Goal: Information Seeking & Learning: Learn about a topic

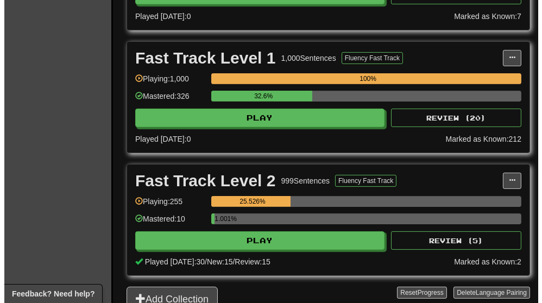
scroll to position [378, 0]
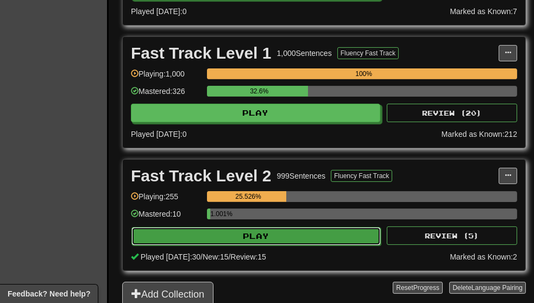
click at [277, 231] on button "Play" at bounding box center [255, 236] width 249 height 18
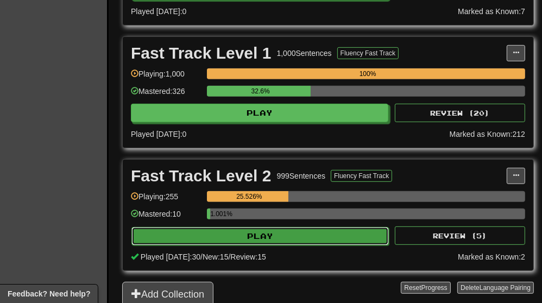
select select "**"
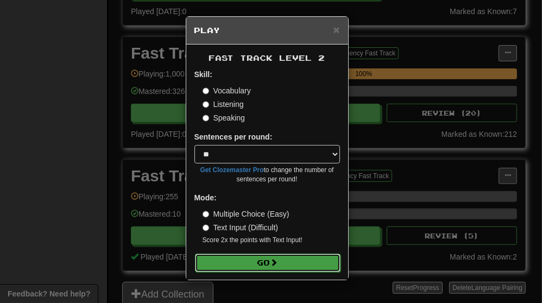
click at [277, 262] on span at bounding box center [275, 263] width 8 height 8
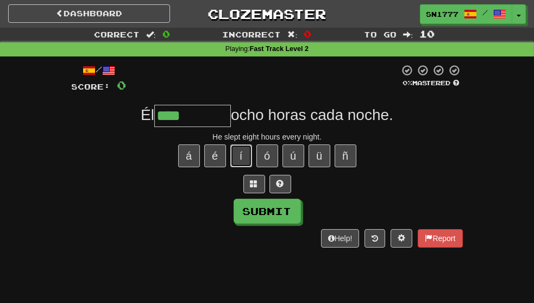
click at [246, 160] on button "í" at bounding box center [241, 156] width 22 height 23
click at [274, 166] on button "ó" at bounding box center [267, 156] width 22 height 23
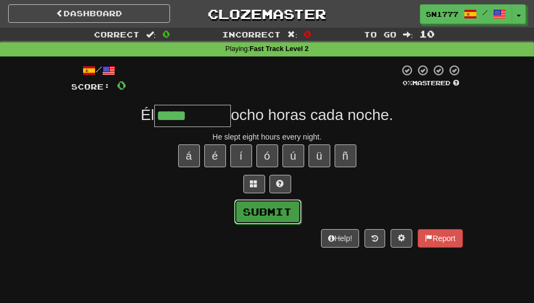
click at [274, 223] on button "Submit" at bounding box center [267, 211] width 67 height 25
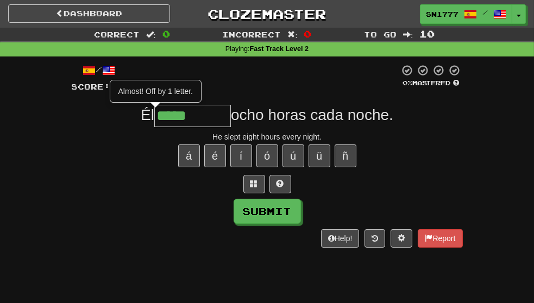
click at [185, 126] on input "*****" at bounding box center [192, 116] width 77 height 22
click at [267, 167] on button "ó" at bounding box center [267, 156] width 22 height 23
click at [255, 187] on span at bounding box center [254, 184] width 8 height 8
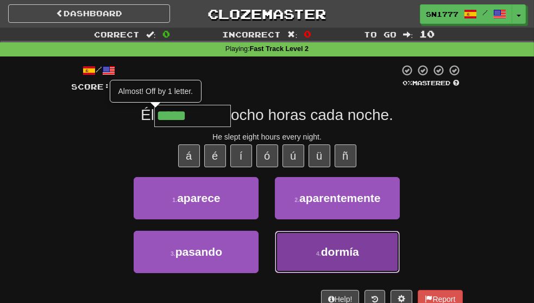
click at [356, 258] on span "dormía" at bounding box center [340, 252] width 38 height 12
type input "******"
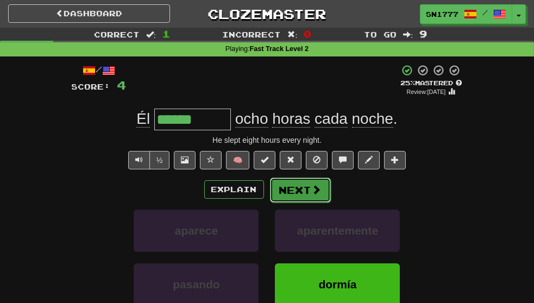
click at [301, 203] on button "Next" at bounding box center [300, 190] width 61 height 25
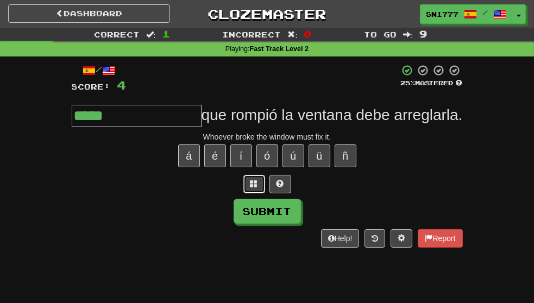
click at [256, 187] on span at bounding box center [254, 184] width 8 height 8
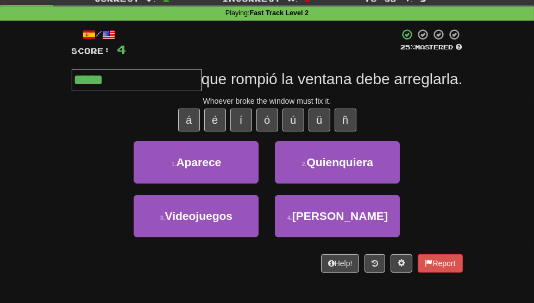
scroll to position [37, 0]
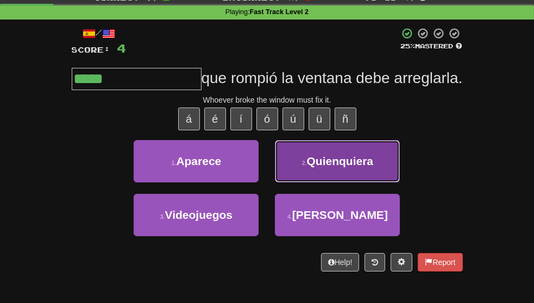
click at [363, 183] on button "2 . Quienquiera" at bounding box center [337, 161] width 125 height 42
type input "**********"
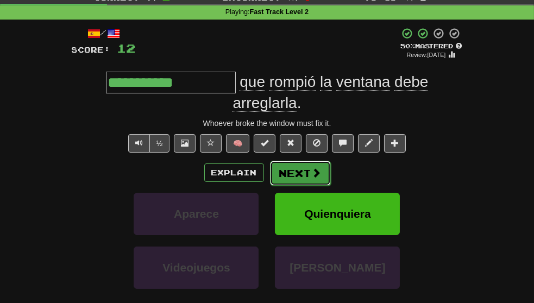
click at [312, 178] on span at bounding box center [317, 173] width 10 height 10
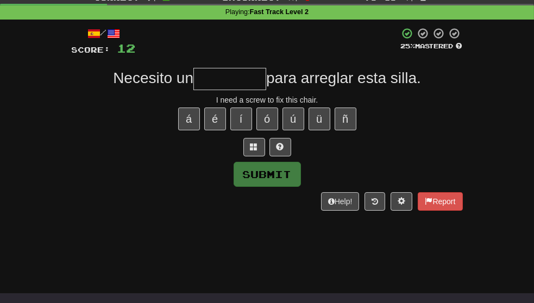
type input "*"
click at [258, 151] on span at bounding box center [254, 147] width 8 height 8
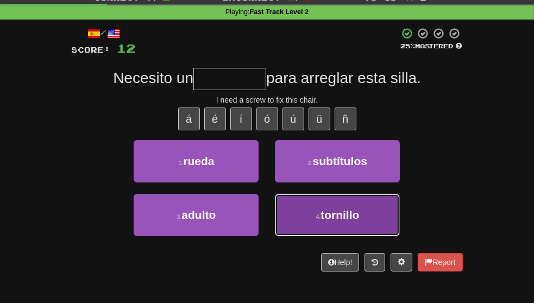
click at [338, 221] on span "tornillo" at bounding box center [340, 215] width 39 height 12
type input "********"
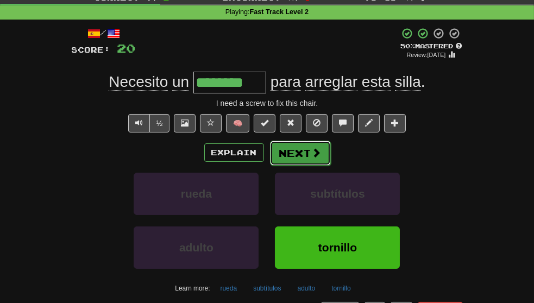
click at [316, 158] on span at bounding box center [317, 153] width 10 height 10
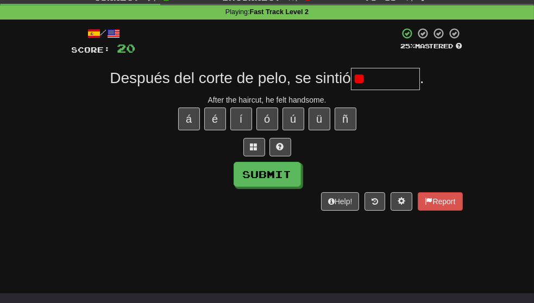
type input "*"
type input "*****"
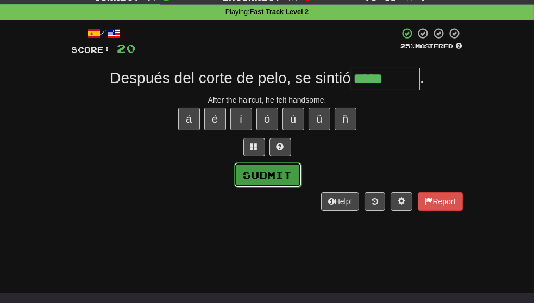
click at [292, 185] on button "Submit" at bounding box center [267, 174] width 67 height 25
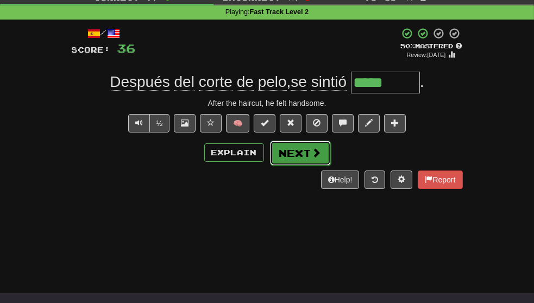
click at [313, 158] on span at bounding box center [317, 153] width 10 height 10
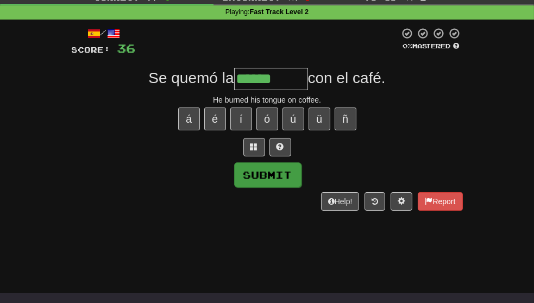
type input "******"
click at [298, 185] on button "Submit" at bounding box center [267, 174] width 67 height 25
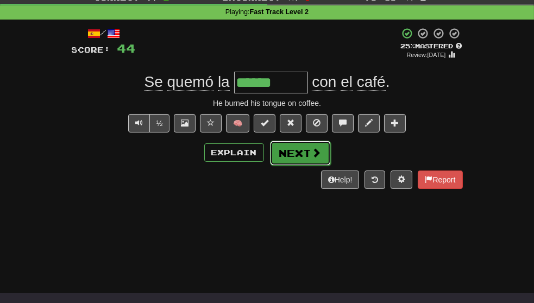
click at [319, 158] on span at bounding box center [317, 153] width 10 height 10
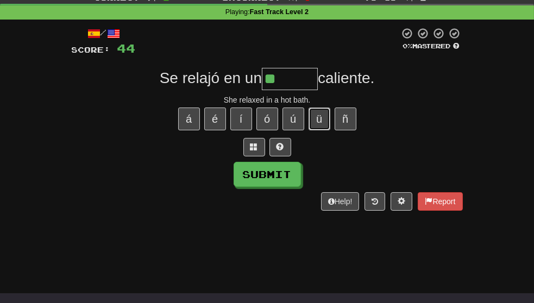
click at [319, 130] on button "ü" at bounding box center [320, 119] width 22 height 23
click at [350, 128] on button "ñ" at bounding box center [346, 119] width 22 height 23
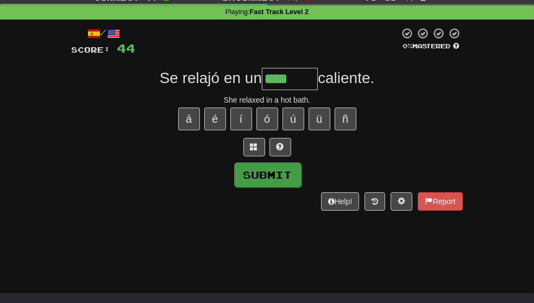
type input "****"
click at [279, 185] on button "Submit" at bounding box center [267, 174] width 67 height 25
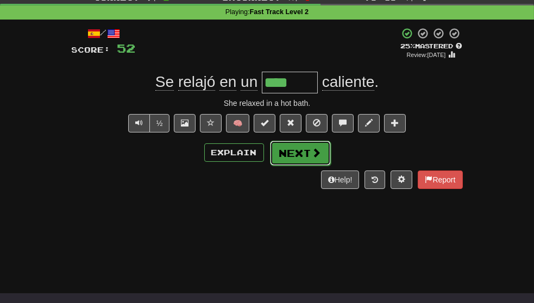
click at [317, 158] on span at bounding box center [317, 153] width 10 height 10
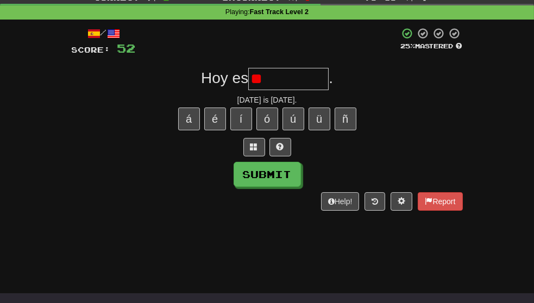
type input "*"
click at [189, 130] on button "á" at bounding box center [189, 119] width 22 height 23
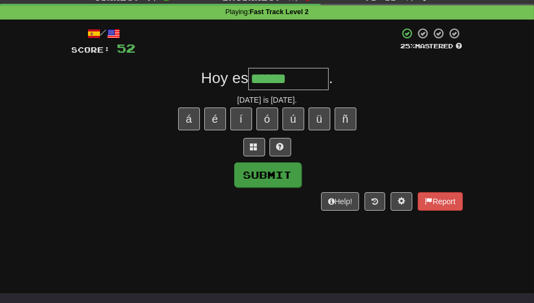
type input "******"
click at [281, 187] on button "Submit" at bounding box center [267, 174] width 67 height 25
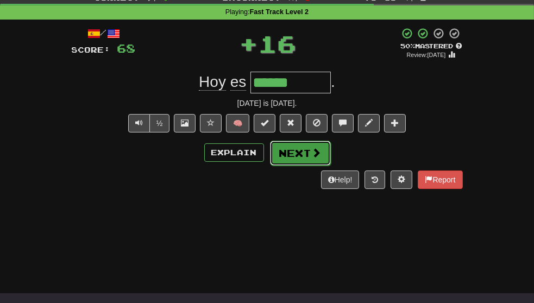
click at [316, 158] on span at bounding box center [317, 153] width 10 height 10
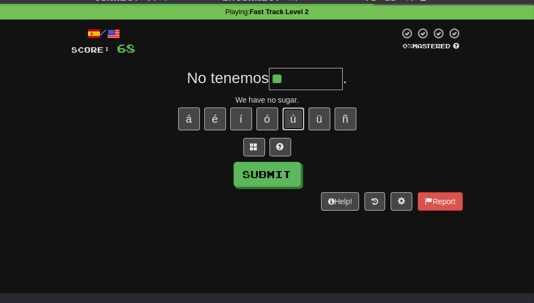
click at [293, 130] on button "ú" at bounding box center [294, 119] width 22 height 23
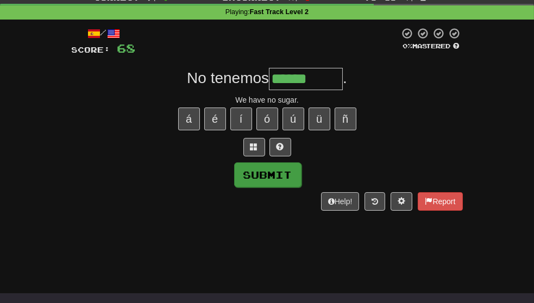
type input "******"
click at [287, 186] on button "Submit" at bounding box center [267, 174] width 67 height 25
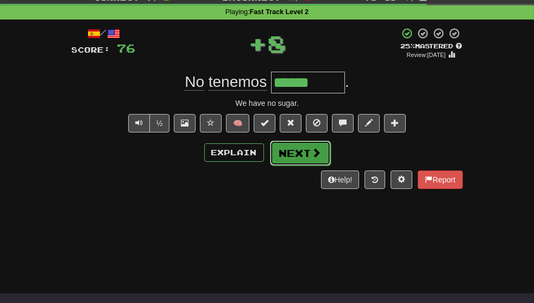
click at [312, 158] on span at bounding box center [317, 153] width 10 height 10
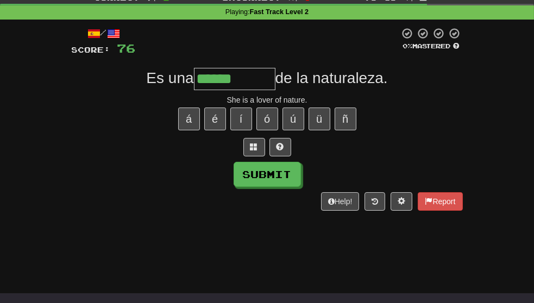
type input "******"
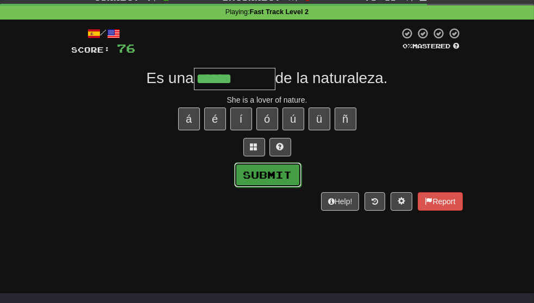
click at [298, 187] on button "Submit" at bounding box center [267, 174] width 67 height 25
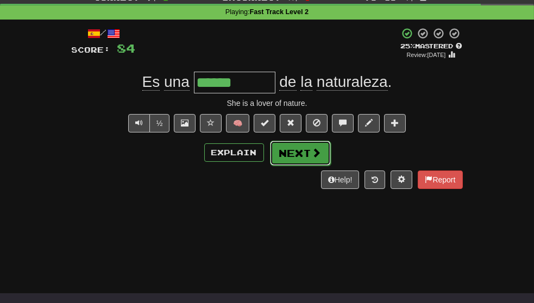
click at [314, 158] on button "Next" at bounding box center [300, 153] width 61 height 25
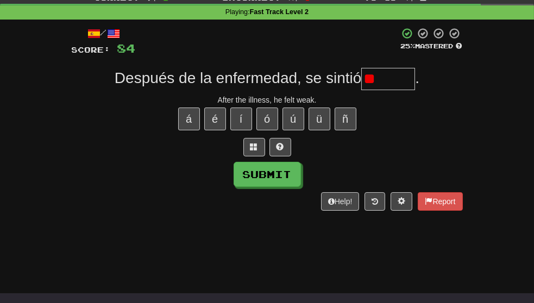
type input "*"
click at [216, 126] on button "é" at bounding box center [215, 119] width 22 height 23
type input "*****"
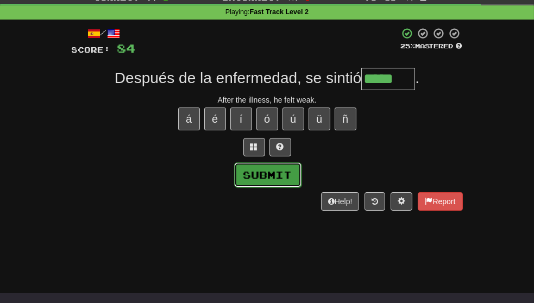
click at [296, 184] on button "Submit" at bounding box center [267, 174] width 67 height 25
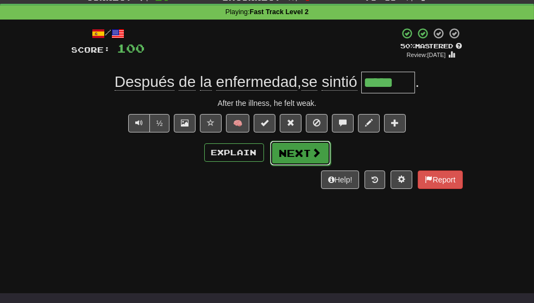
click at [313, 158] on span at bounding box center [317, 153] width 10 height 10
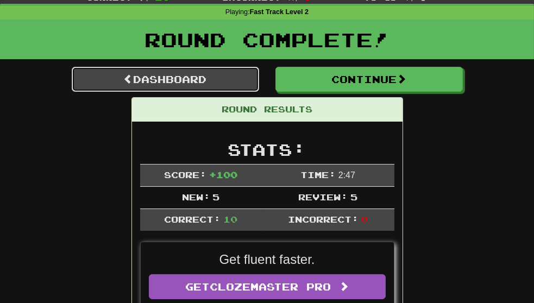
click at [169, 82] on link "Dashboard" at bounding box center [165, 79] width 187 height 25
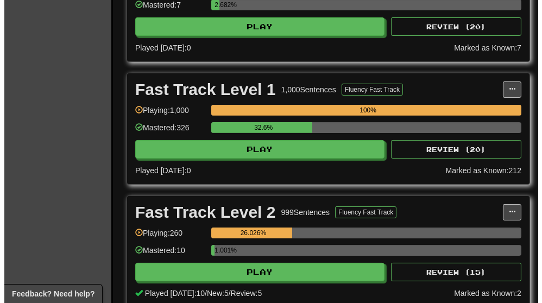
scroll to position [343, 0]
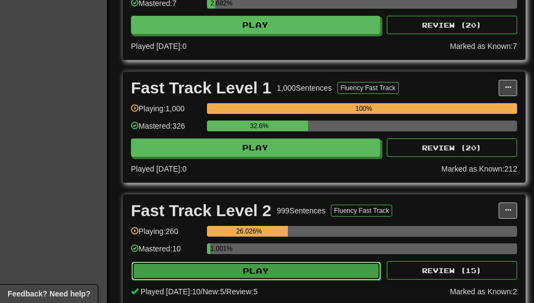
click at [290, 267] on button "Play" at bounding box center [255, 271] width 249 height 18
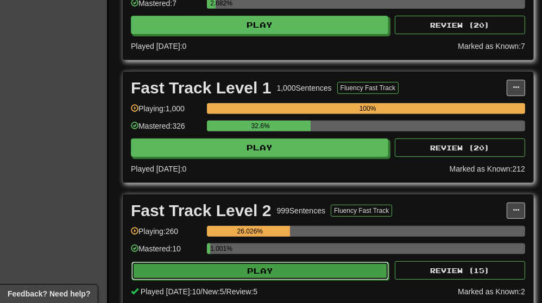
select select "**"
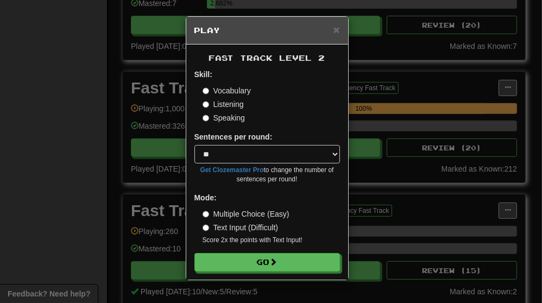
click at [234, 103] on label "Listening" at bounding box center [223, 104] width 41 height 11
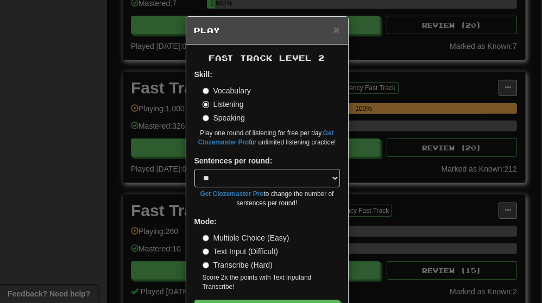
scroll to position [40, 0]
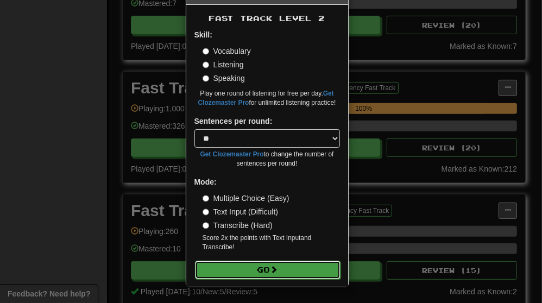
click at [272, 269] on span at bounding box center [275, 270] width 8 height 8
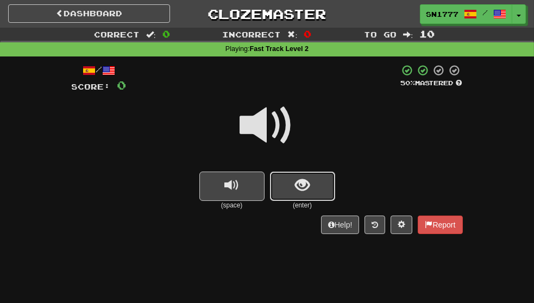
click at [319, 189] on button "show sentence" at bounding box center [302, 186] width 65 height 29
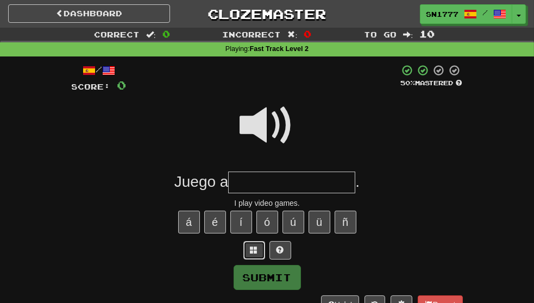
click at [255, 254] on span at bounding box center [254, 250] width 8 height 8
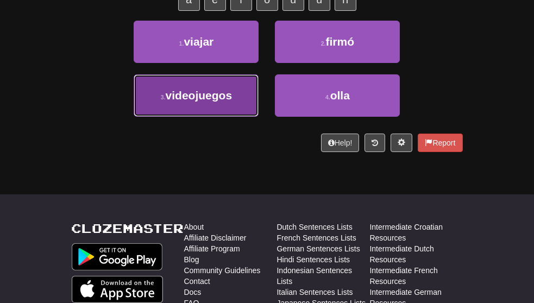
click at [230, 108] on button "3 . videojuegos" at bounding box center [196, 95] width 125 height 42
type input "**********"
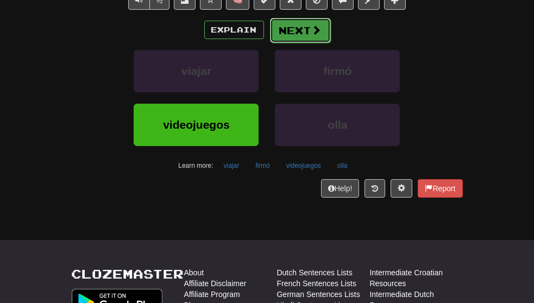
click at [318, 35] on button "Next" at bounding box center [300, 30] width 61 height 25
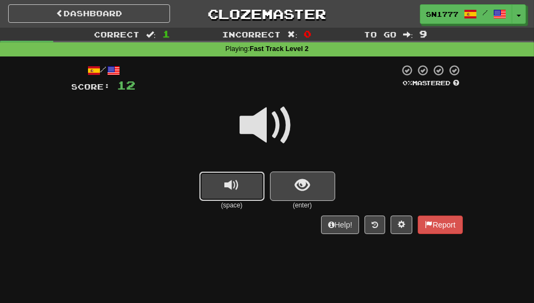
click at [235, 187] on span "replay audio" at bounding box center [231, 185] width 15 height 15
click at [318, 191] on button "show sentence" at bounding box center [302, 186] width 65 height 29
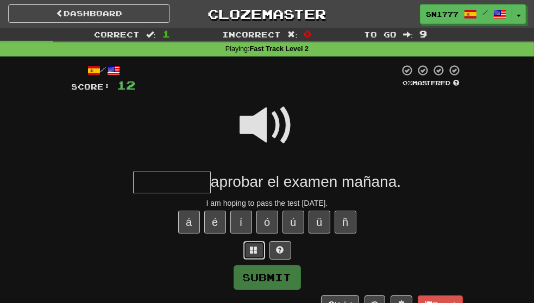
click at [252, 254] on span at bounding box center [254, 250] width 8 height 8
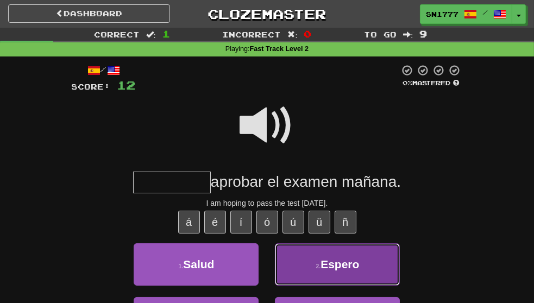
click at [392, 282] on button "2 . Espero" at bounding box center [337, 264] width 125 height 42
type input "******"
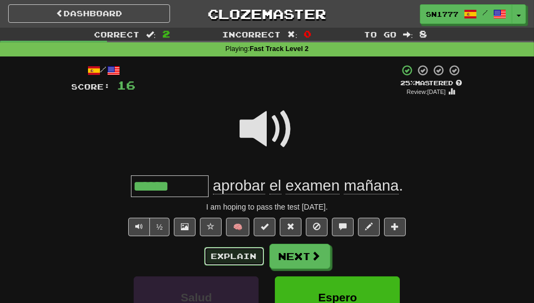
click at [239, 266] on button "Explain" at bounding box center [234, 256] width 60 height 18
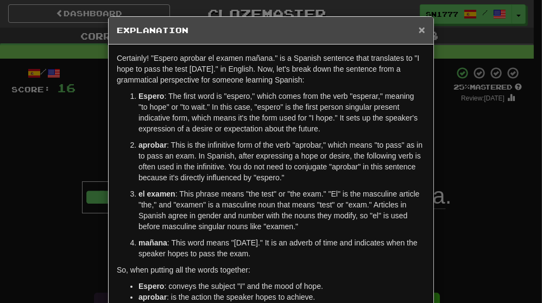
click at [419, 28] on span "×" at bounding box center [422, 29] width 7 height 12
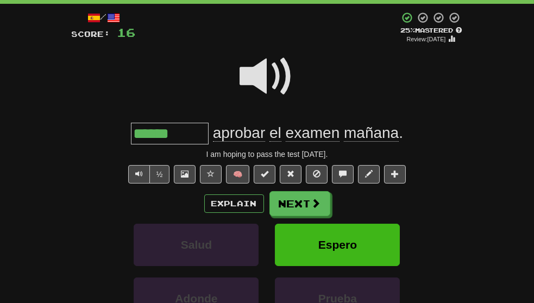
scroll to position [55, 0]
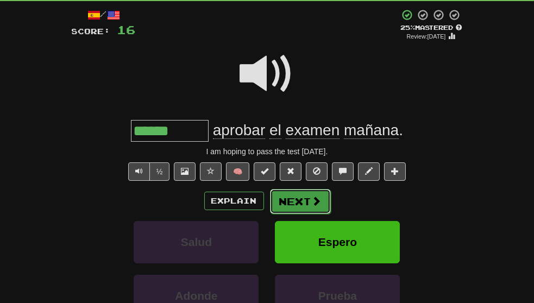
click at [310, 214] on button "Next" at bounding box center [300, 201] width 61 height 25
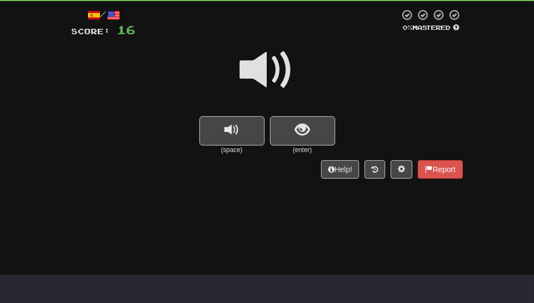
click at [275, 74] on span at bounding box center [267, 70] width 54 height 54
click at [314, 135] on button "show sentence" at bounding box center [302, 130] width 65 height 29
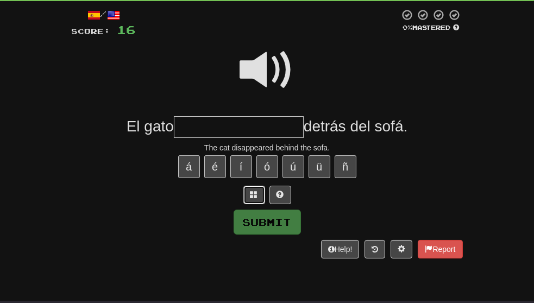
click at [257, 198] on span at bounding box center [254, 195] width 8 height 8
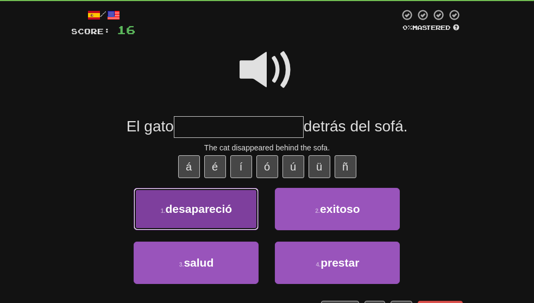
click at [229, 228] on button "1 . desapareció" at bounding box center [196, 209] width 125 height 42
type input "**********"
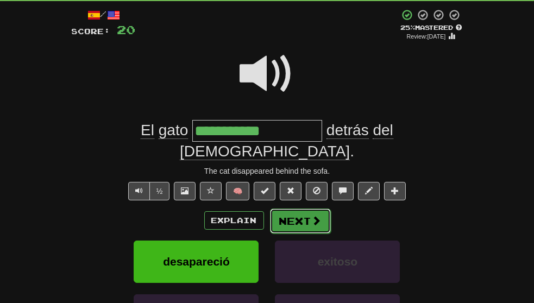
click at [306, 217] on button "Next" at bounding box center [300, 221] width 61 height 25
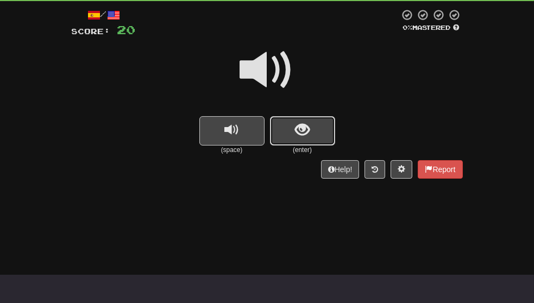
click at [322, 135] on button "show sentence" at bounding box center [302, 130] width 65 height 29
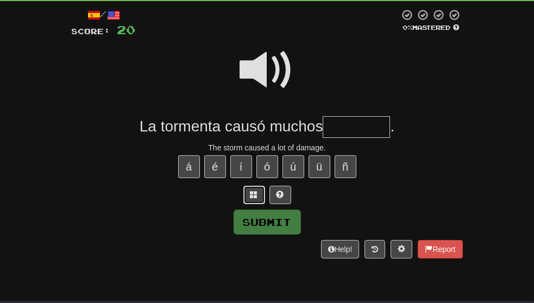
click at [254, 198] on span at bounding box center [254, 195] width 8 height 8
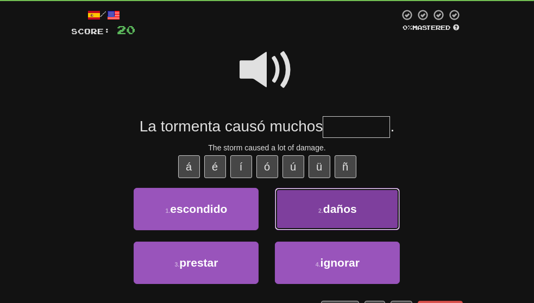
click at [357, 215] on span "daños" at bounding box center [340, 209] width 34 height 12
type input "*****"
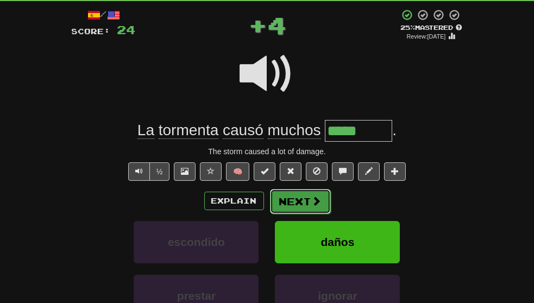
click at [312, 206] on span at bounding box center [317, 201] width 10 height 10
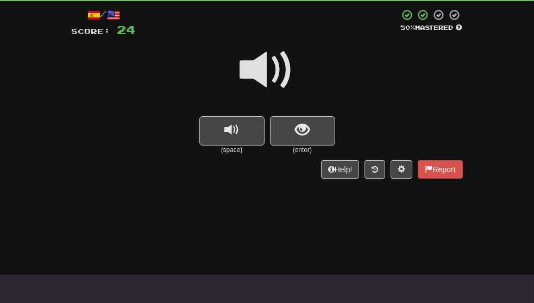
click at [274, 82] on span at bounding box center [267, 70] width 54 height 54
click at [322, 124] on button "show sentence" at bounding box center [302, 130] width 65 height 29
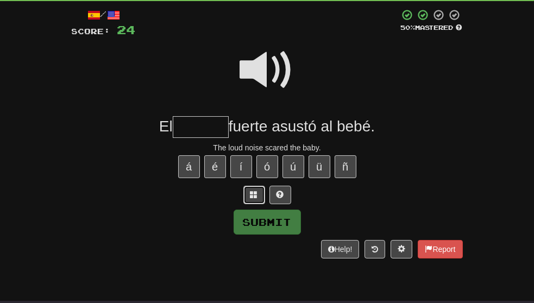
click at [254, 198] on span at bounding box center [254, 195] width 8 height 8
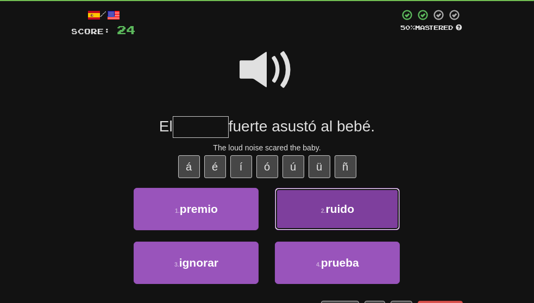
click at [355, 215] on span "ruido" at bounding box center [340, 209] width 29 height 12
type input "*****"
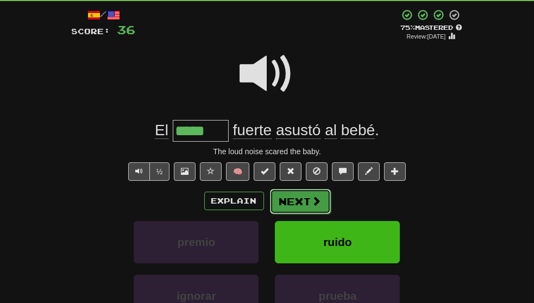
click at [312, 206] on span at bounding box center [317, 201] width 10 height 10
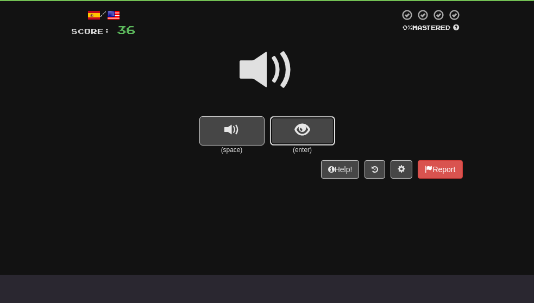
click at [309, 133] on span "show sentence" at bounding box center [302, 130] width 15 height 15
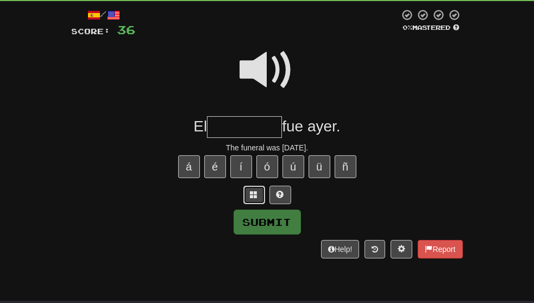
click at [253, 198] on span at bounding box center [254, 195] width 8 height 8
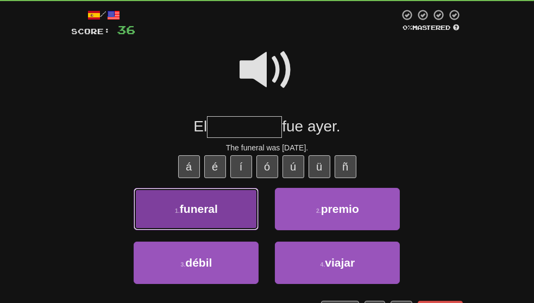
click at [227, 216] on button "1 . funeral" at bounding box center [196, 209] width 125 height 42
type input "*******"
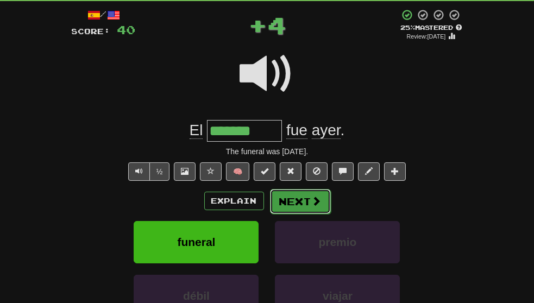
click at [312, 206] on span at bounding box center [317, 201] width 10 height 10
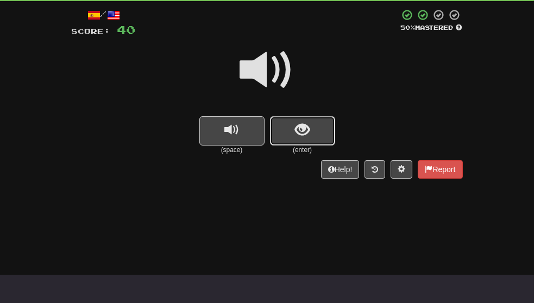
click at [313, 140] on button "show sentence" at bounding box center [302, 130] width 65 height 29
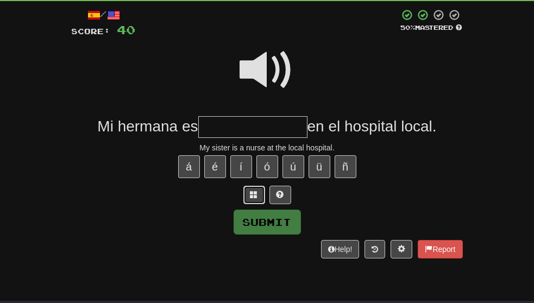
click at [253, 198] on span at bounding box center [254, 195] width 8 height 8
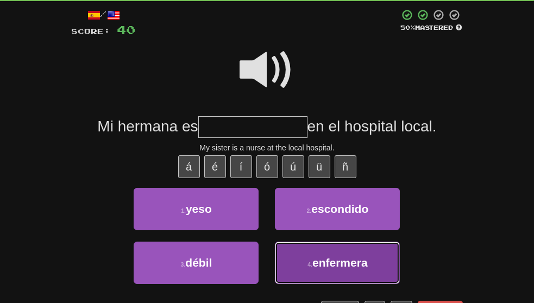
click at [341, 269] on span "enfermera" at bounding box center [339, 262] width 55 height 12
type input "*********"
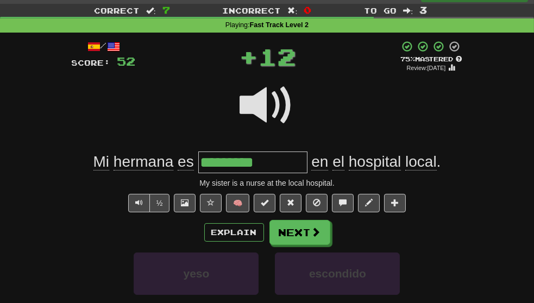
scroll to position [0, 0]
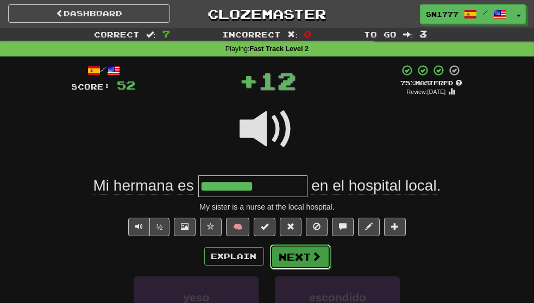
click at [309, 269] on button "Next" at bounding box center [300, 257] width 61 height 25
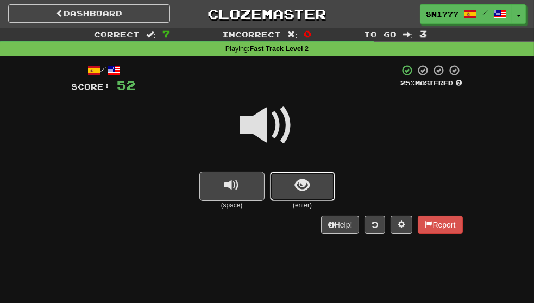
click at [315, 183] on button "show sentence" at bounding box center [302, 186] width 65 height 29
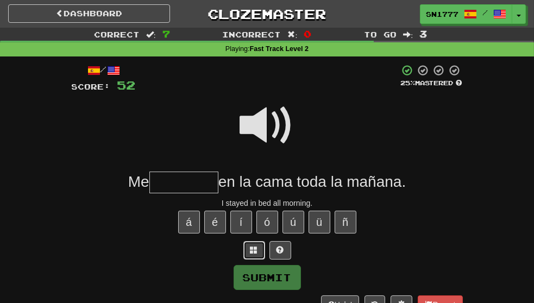
click at [253, 254] on span at bounding box center [254, 250] width 8 height 8
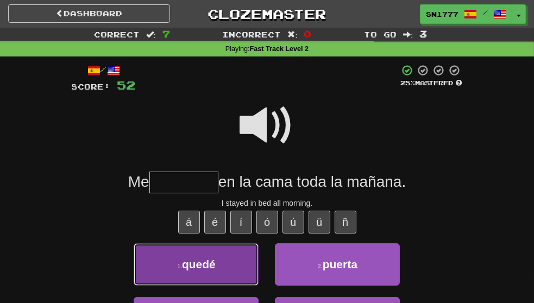
click at [239, 276] on button "1 . quedé" at bounding box center [196, 264] width 125 height 42
type input "*****"
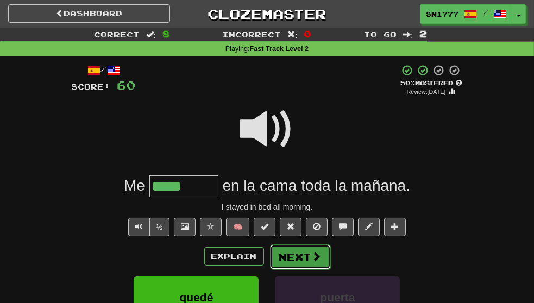
click at [305, 268] on button "Next" at bounding box center [300, 257] width 61 height 25
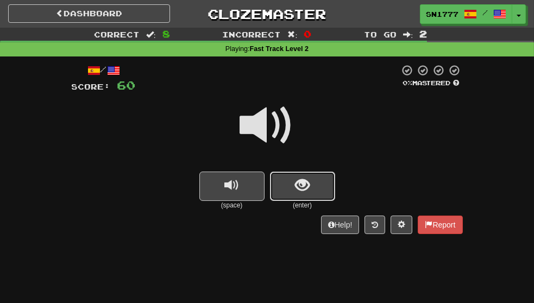
click at [301, 191] on span "show sentence" at bounding box center [302, 185] width 15 height 15
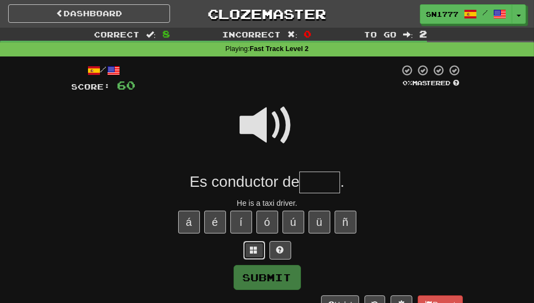
click at [254, 254] on span at bounding box center [254, 250] width 8 height 8
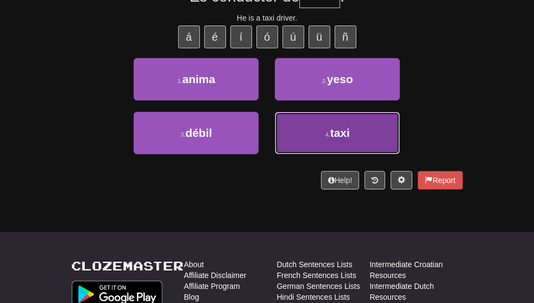
click at [350, 139] on span "taxi" at bounding box center [340, 133] width 20 height 12
type input "****"
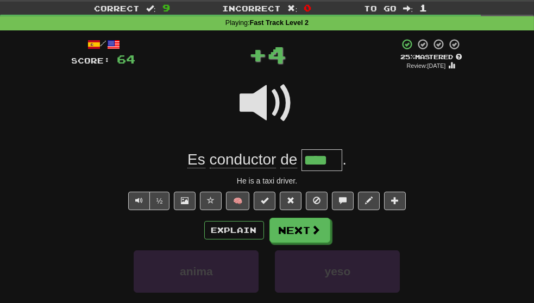
scroll to position [22, 0]
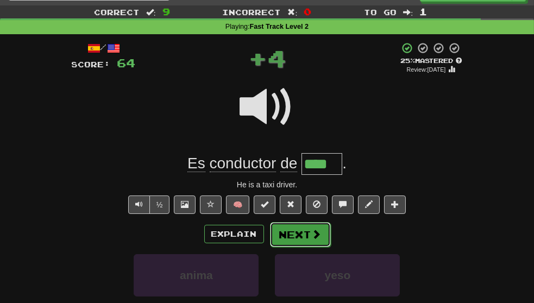
click at [315, 239] on span at bounding box center [317, 234] width 10 height 10
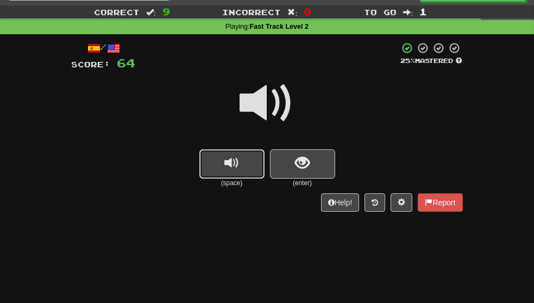
click at [245, 161] on button "replay audio" at bounding box center [231, 163] width 65 height 29
click at [320, 163] on button "show sentence" at bounding box center [302, 163] width 65 height 29
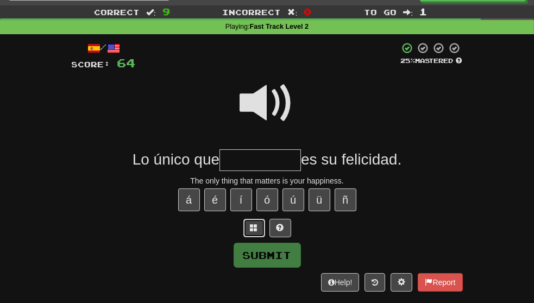
click at [254, 231] on span at bounding box center [254, 228] width 8 height 8
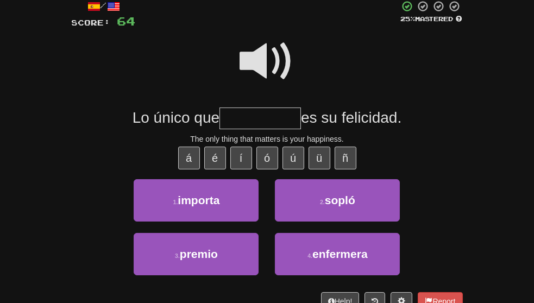
scroll to position [64, 0]
click at [279, 66] on span at bounding box center [267, 61] width 54 height 54
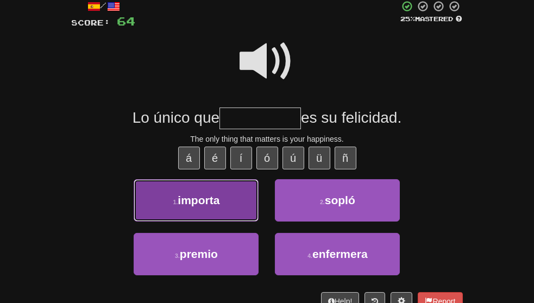
click at [230, 212] on button "1 . importa" at bounding box center [196, 200] width 125 height 42
type input "*******"
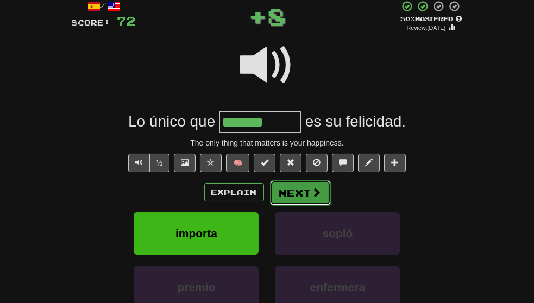
click at [315, 197] on span at bounding box center [317, 192] width 10 height 10
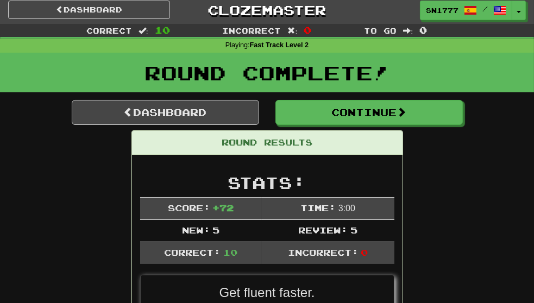
scroll to position [0, 0]
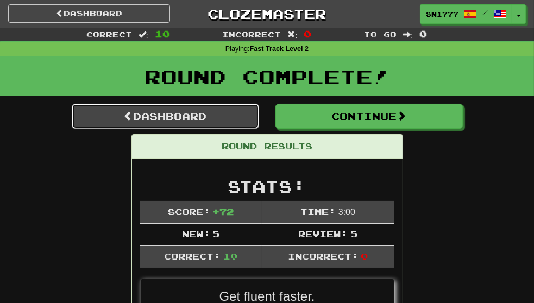
click at [174, 113] on link "Dashboard" at bounding box center [165, 116] width 187 height 25
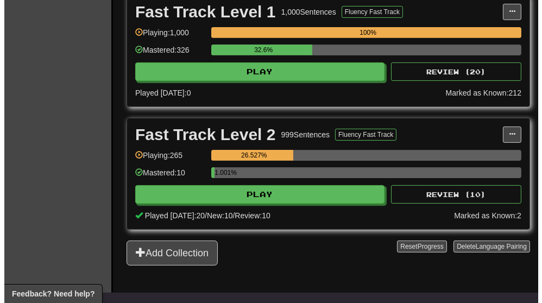
scroll to position [420, 0]
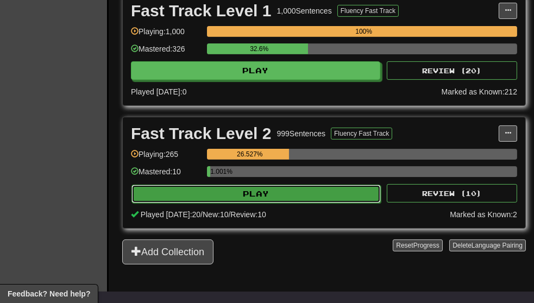
click at [305, 185] on button "Play" at bounding box center [255, 194] width 249 height 18
select select "**"
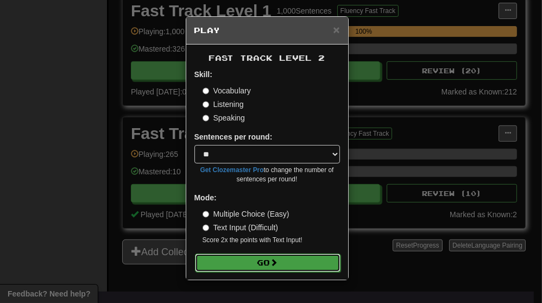
click at [276, 262] on span at bounding box center [275, 263] width 8 height 8
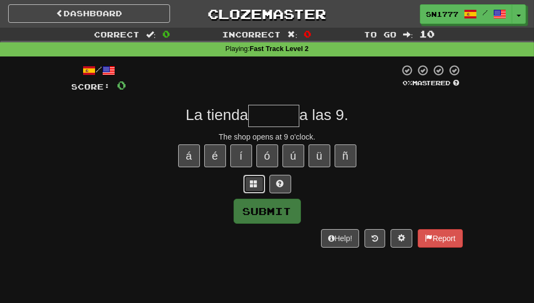
click at [253, 187] on span at bounding box center [254, 184] width 8 height 8
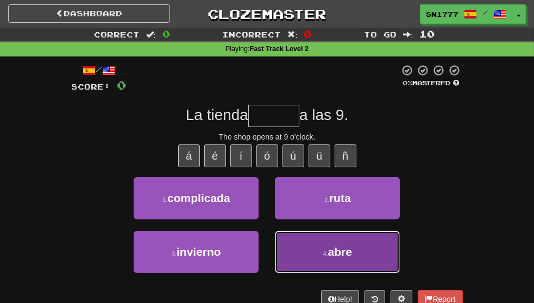
click at [352, 258] on span "abre" at bounding box center [340, 252] width 24 height 12
type input "****"
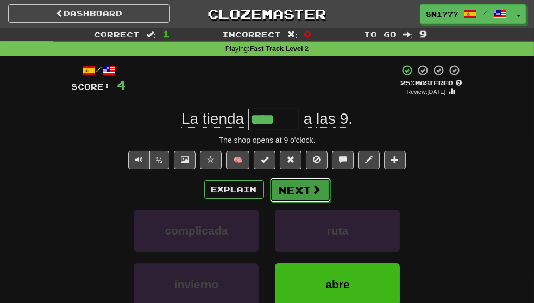
click at [320, 203] on button "Next" at bounding box center [300, 190] width 61 height 25
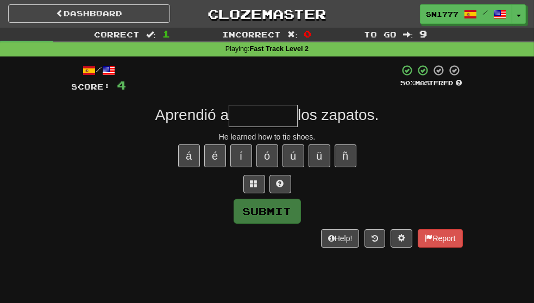
type input "*"
click at [254, 187] on span at bounding box center [254, 184] width 8 height 8
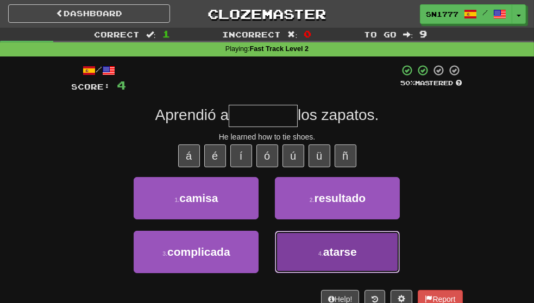
click at [385, 270] on button "4 . atarse" at bounding box center [337, 252] width 125 height 42
type input "******"
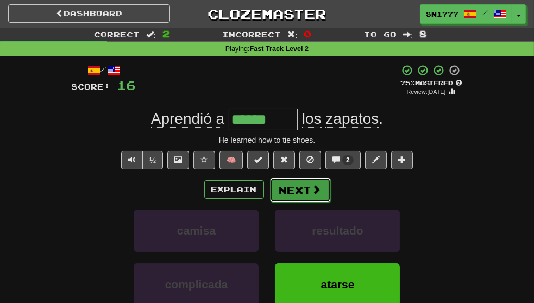
click at [317, 195] on span at bounding box center [317, 190] width 10 height 10
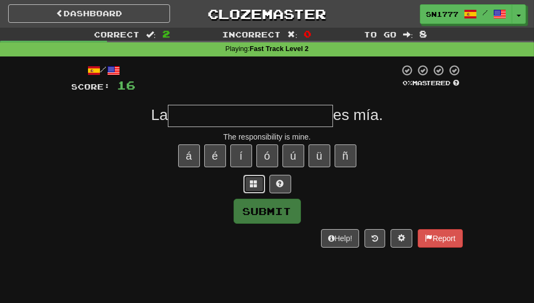
click at [254, 187] on span at bounding box center [254, 184] width 8 height 8
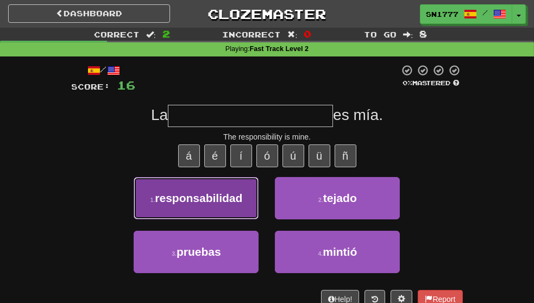
click at [225, 204] on span "responsabilidad" at bounding box center [198, 198] width 87 height 12
type input "**********"
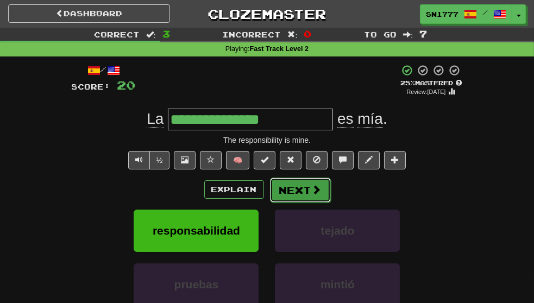
click at [312, 195] on span at bounding box center [317, 190] width 10 height 10
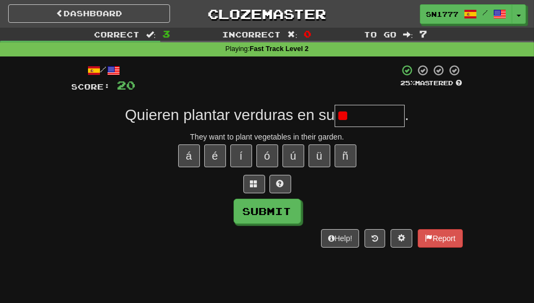
type input "*"
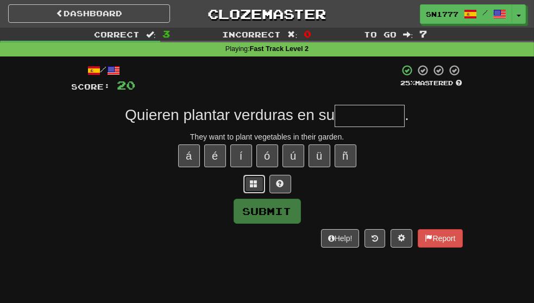
click at [252, 187] on span at bounding box center [254, 184] width 8 height 8
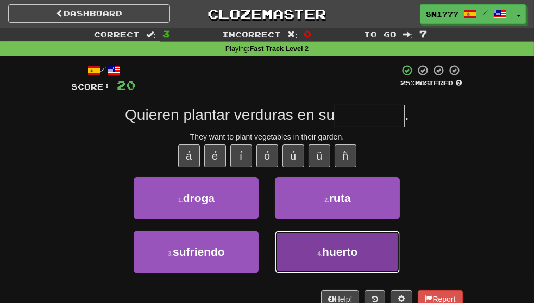
click at [392, 271] on button "4 . huerto" at bounding box center [337, 252] width 125 height 42
type input "******"
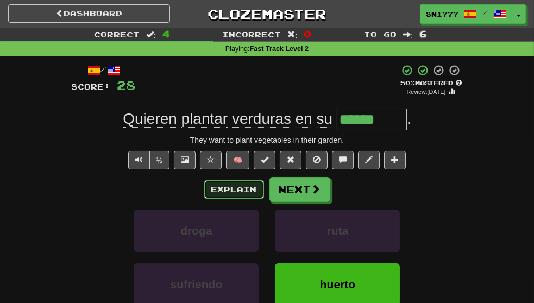
click at [236, 199] on button "Explain" at bounding box center [234, 189] width 60 height 18
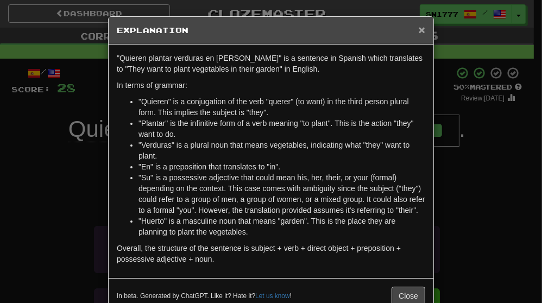
click at [421, 27] on span "×" at bounding box center [422, 29] width 7 height 12
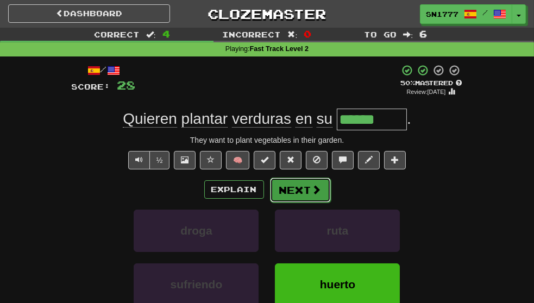
click at [312, 195] on span at bounding box center [317, 190] width 10 height 10
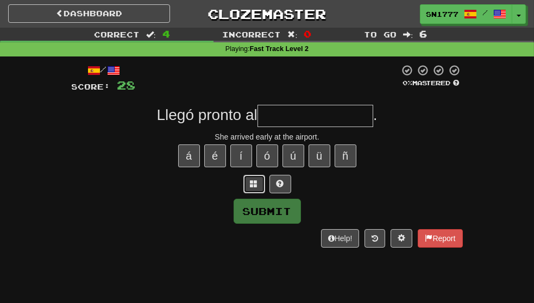
click at [254, 187] on span at bounding box center [254, 184] width 8 height 8
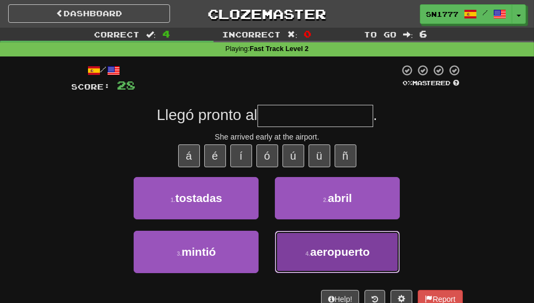
click at [363, 258] on span "aeropuerto" at bounding box center [340, 252] width 60 height 12
type input "**********"
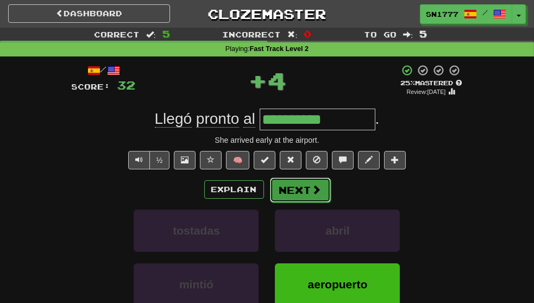
click at [316, 195] on span at bounding box center [317, 190] width 10 height 10
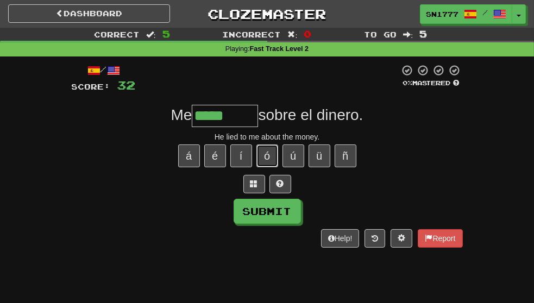
click at [267, 167] on button "ó" at bounding box center [267, 156] width 22 height 23
type input "******"
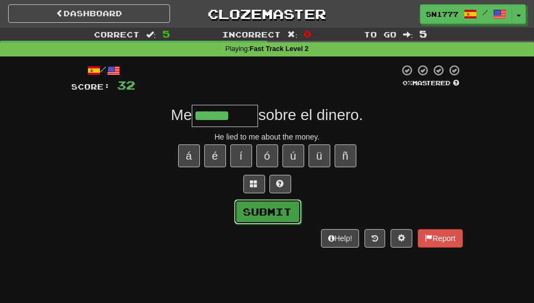
click at [281, 218] on button "Submit" at bounding box center [267, 211] width 67 height 25
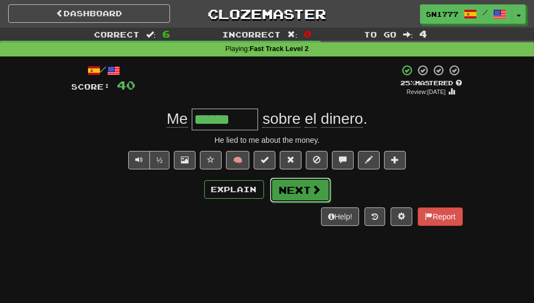
click at [312, 195] on span at bounding box center [317, 190] width 10 height 10
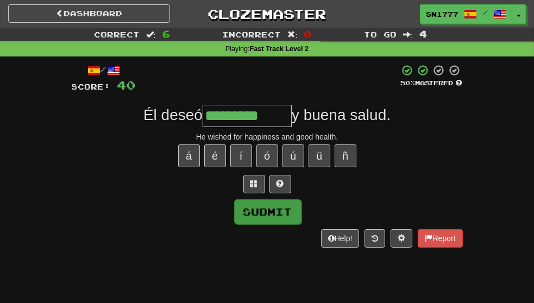
type input "*********"
click at [281, 221] on button "Submit" at bounding box center [267, 211] width 67 height 25
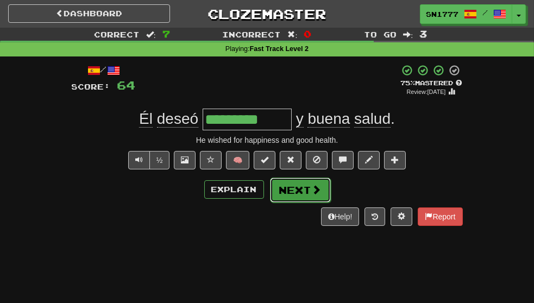
click at [315, 195] on span at bounding box center [317, 190] width 10 height 10
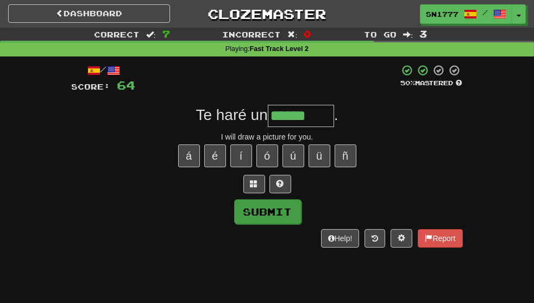
type input "******"
click at [284, 224] on button "Submit" at bounding box center [267, 211] width 67 height 25
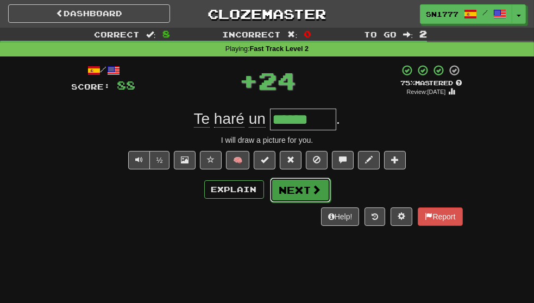
click at [313, 195] on span at bounding box center [317, 190] width 10 height 10
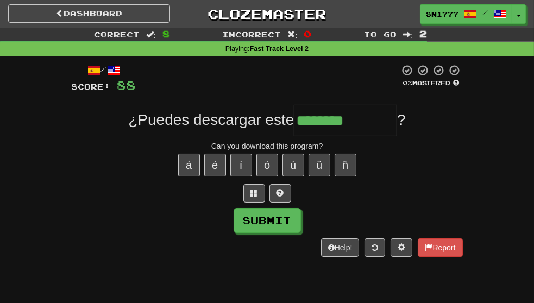
type input "********"
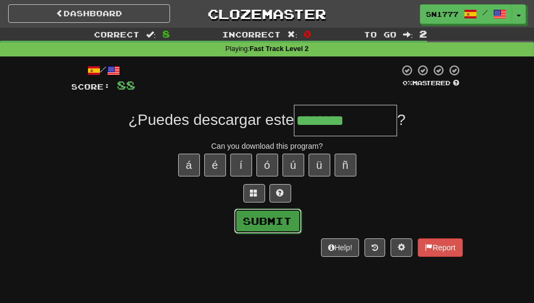
click at [289, 230] on button "Submit" at bounding box center [267, 221] width 67 height 25
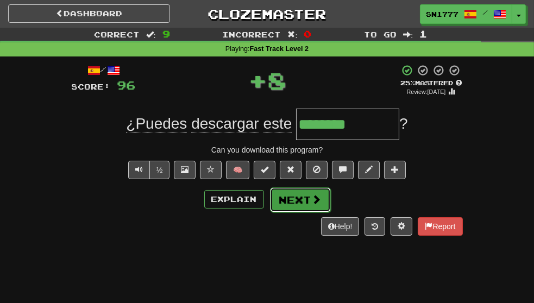
click at [312, 204] on span at bounding box center [317, 200] width 10 height 10
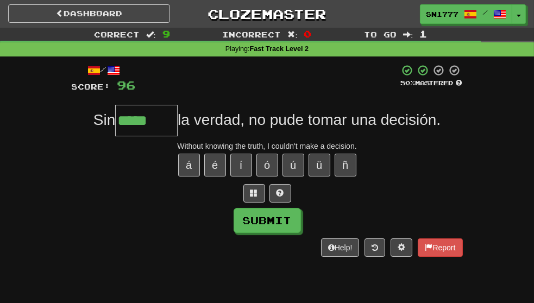
type input "*****"
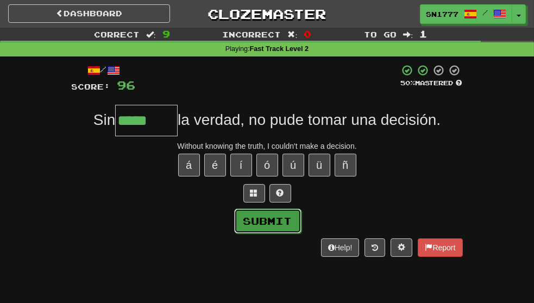
click at [279, 227] on button "Submit" at bounding box center [267, 221] width 67 height 25
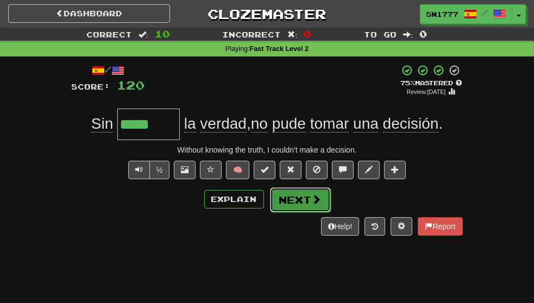
click at [309, 208] on button "Next" at bounding box center [300, 199] width 61 height 25
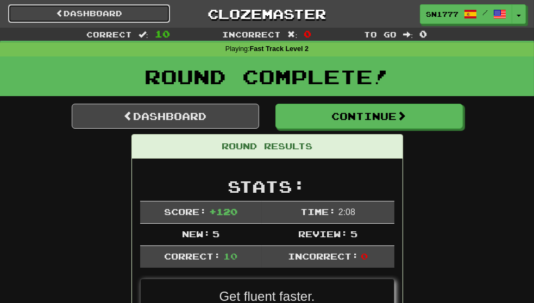
click at [106, 12] on link "Dashboard" at bounding box center [89, 13] width 162 height 18
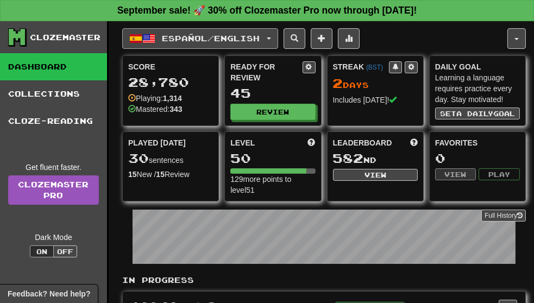
click at [232, 34] on span "Español / English" at bounding box center [211, 38] width 98 height 9
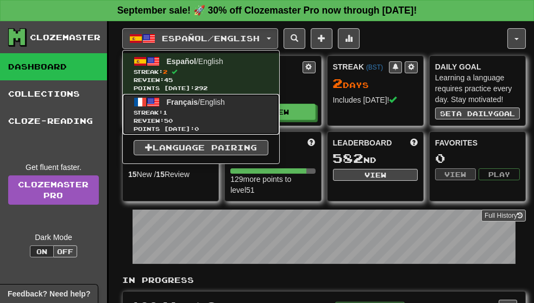
click at [215, 117] on span "Review: 50" at bounding box center [201, 121] width 135 height 8
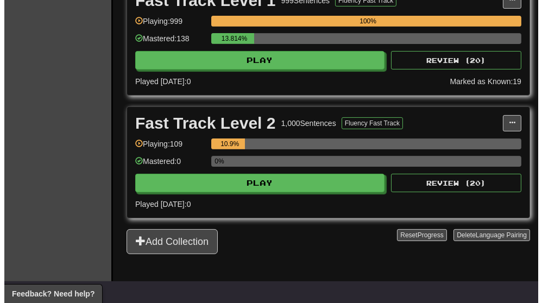
scroll to position [431, 0]
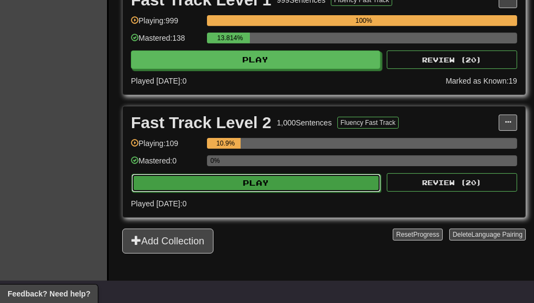
click at [280, 176] on button "Play" at bounding box center [255, 183] width 249 height 18
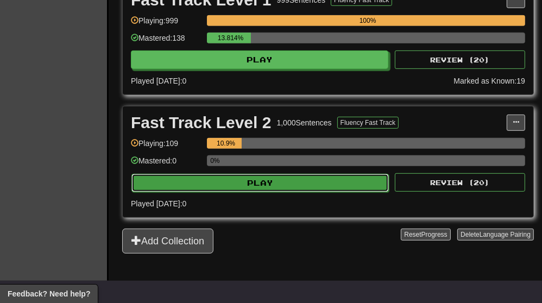
select select "**"
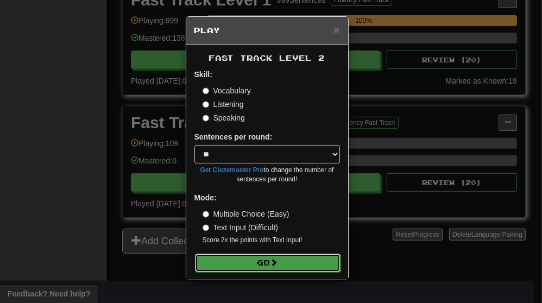
click at [267, 255] on button "Go" at bounding box center [268, 263] width 146 height 18
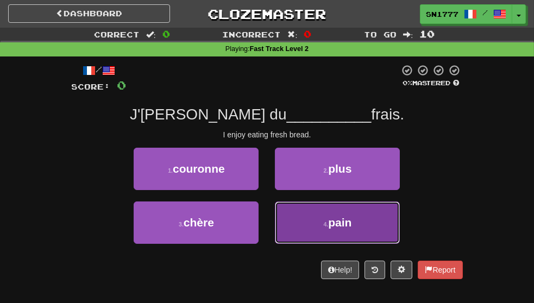
click at [352, 229] on span "pain" at bounding box center [339, 222] width 23 height 12
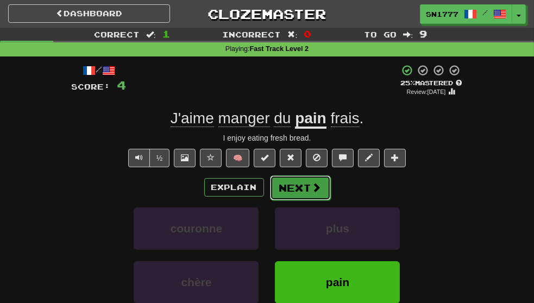
click at [302, 198] on button "Next" at bounding box center [300, 187] width 61 height 25
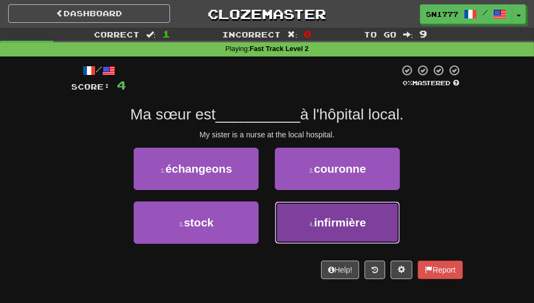
click at [366, 229] on span "infirmière" at bounding box center [340, 222] width 52 height 12
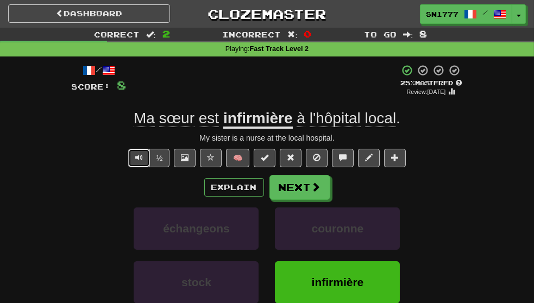
click at [139, 161] on span "Text-to-speech controls" at bounding box center [139, 158] width 8 height 8
click at [305, 196] on button "Next" at bounding box center [300, 187] width 61 height 25
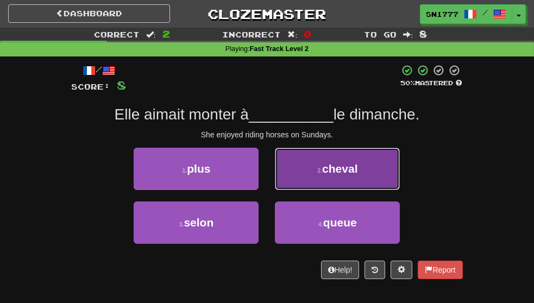
click at [387, 190] on button "2 . cheval" at bounding box center [337, 169] width 125 height 42
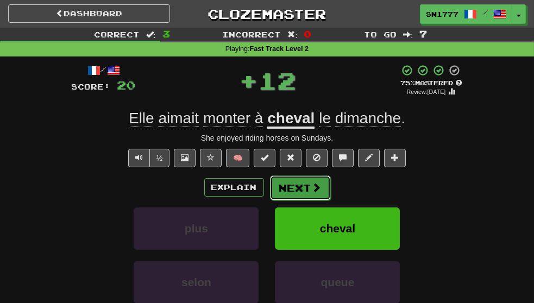
click at [296, 200] on button "Next" at bounding box center [300, 187] width 61 height 25
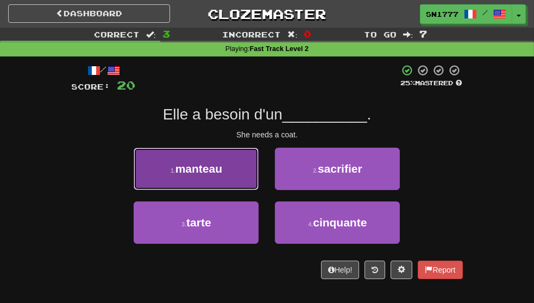
click at [236, 189] on button "1 . manteau" at bounding box center [196, 169] width 125 height 42
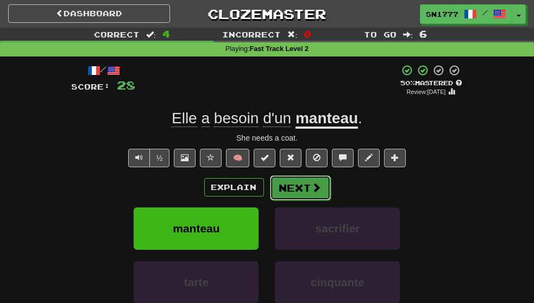
click at [312, 192] on span at bounding box center [317, 188] width 10 height 10
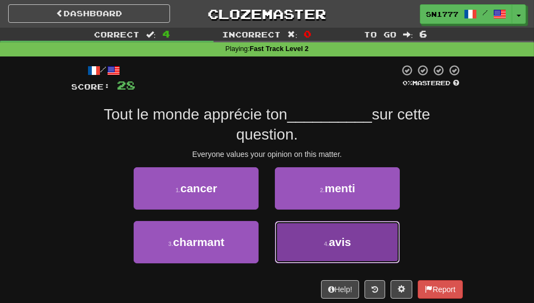
click at [378, 264] on button "4 . avis" at bounding box center [337, 242] width 125 height 42
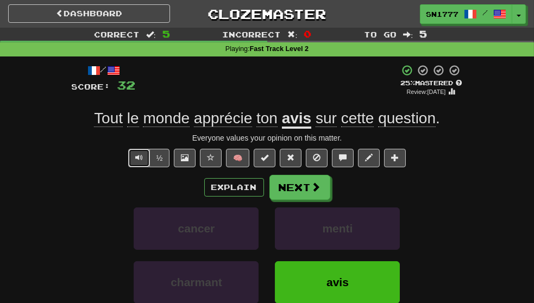
click at [139, 161] on span "Text-to-speech controls" at bounding box center [139, 158] width 8 height 8
click at [309, 200] on button "Next" at bounding box center [300, 187] width 61 height 25
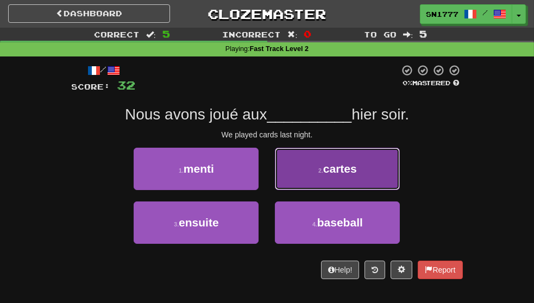
click at [357, 175] on span "cartes" at bounding box center [340, 168] width 34 height 12
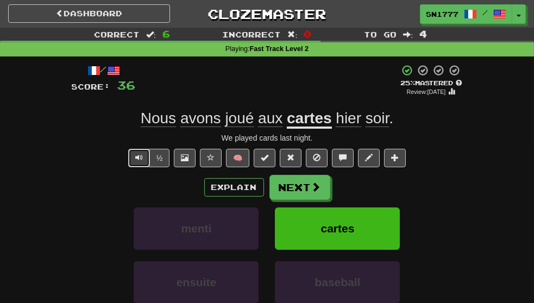
click at [139, 161] on span "Text-to-speech controls" at bounding box center [139, 158] width 8 height 8
click at [305, 200] on button "Next" at bounding box center [300, 187] width 61 height 25
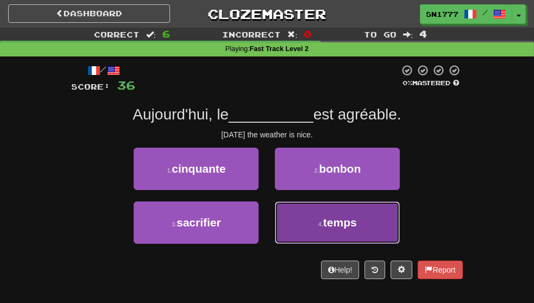
click at [357, 229] on span "temps" at bounding box center [340, 222] width 34 height 12
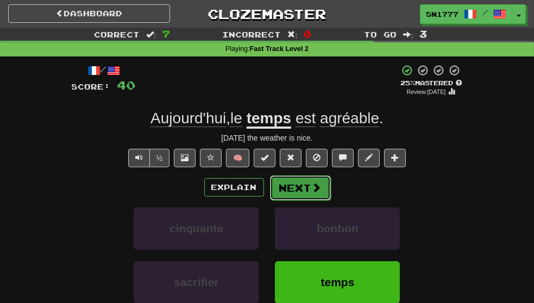
click at [312, 192] on span at bounding box center [317, 188] width 10 height 10
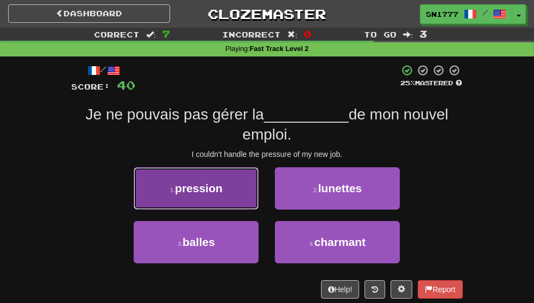
click at [244, 210] on button "1 . pression" at bounding box center [196, 188] width 125 height 42
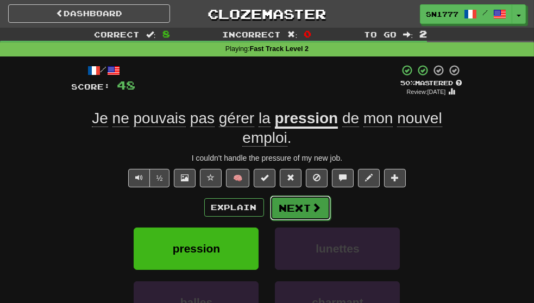
click at [317, 212] on span at bounding box center [317, 208] width 10 height 10
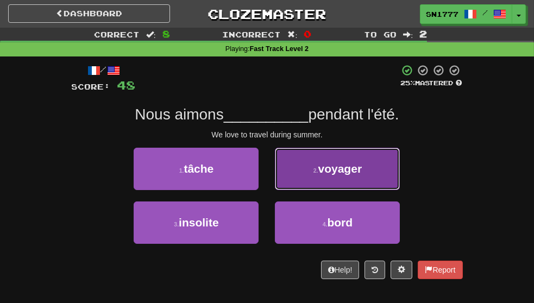
click at [393, 177] on button "2 . voyager" at bounding box center [337, 169] width 125 height 42
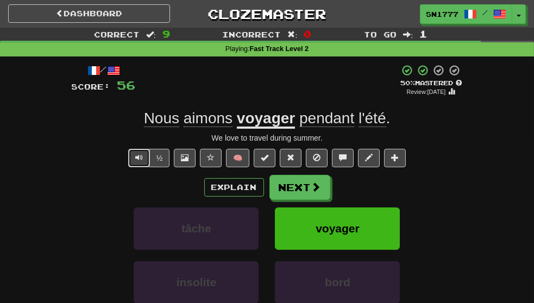
click at [139, 161] on span "Text-to-speech controls" at bounding box center [139, 158] width 8 height 8
click at [305, 198] on button "Next" at bounding box center [300, 187] width 61 height 25
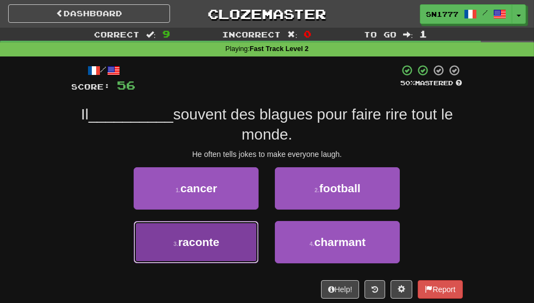
click at [218, 264] on button "3 . raconte" at bounding box center [196, 242] width 125 height 42
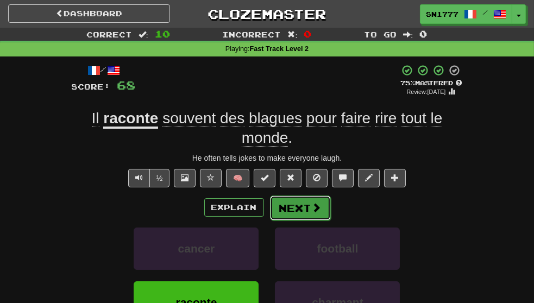
click at [299, 221] on button "Next" at bounding box center [300, 208] width 61 height 25
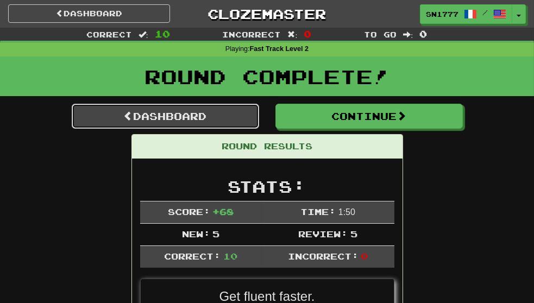
click at [164, 115] on link "Dashboard" at bounding box center [165, 116] width 187 height 25
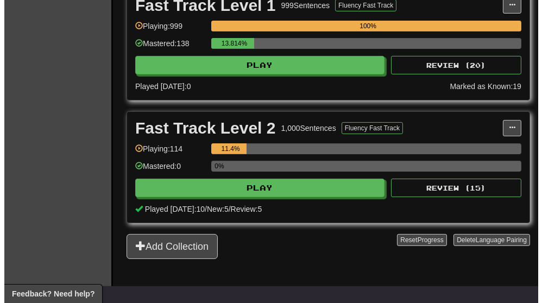
scroll to position [432, 0]
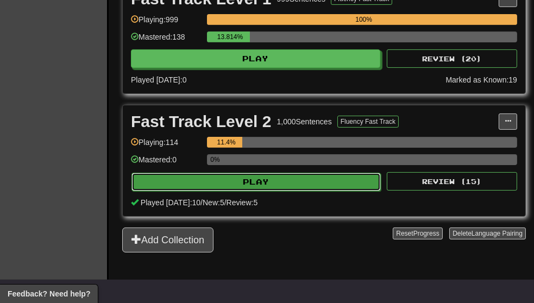
click at [293, 177] on button "Play" at bounding box center [255, 182] width 249 height 18
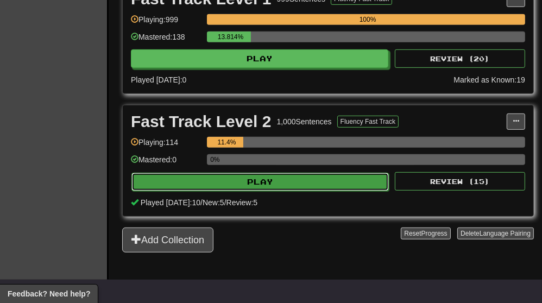
select select "**"
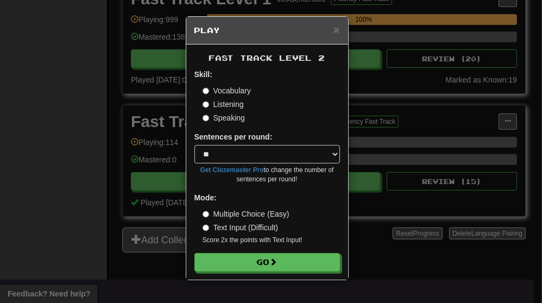
click at [240, 100] on label "Listening" at bounding box center [223, 104] width 41 height 11
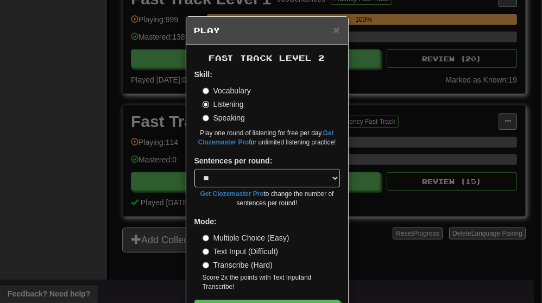
scroll to position [40, 0]
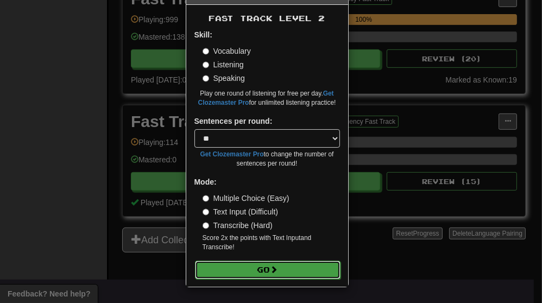
click at [267, 269] on button "Go" at bounding box center [268, 270] width 146 height 18
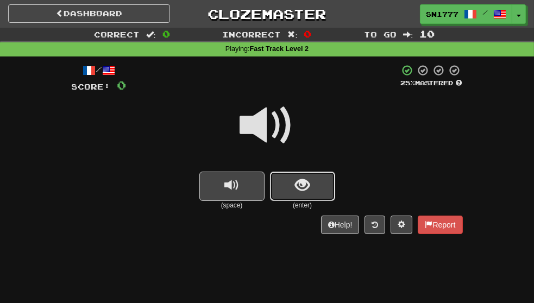
click at [312, 186] on button "show sentence" at bounding box center [302, 186] width 65 height 29
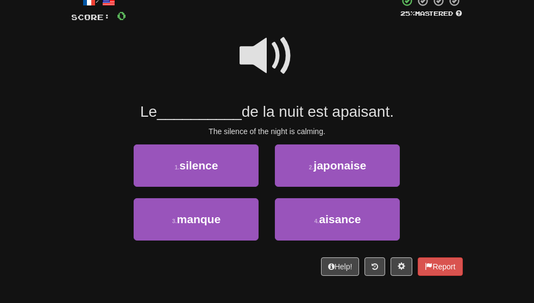
scroll to position [76, 0]
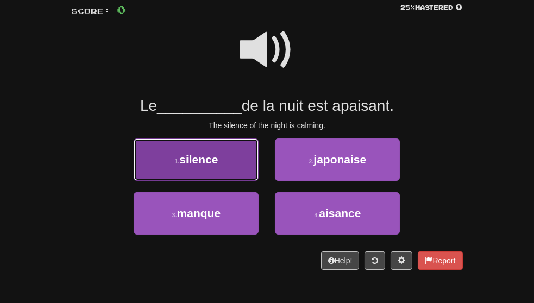
click at [230, 172] on button "1 . silence" at bounding box center [196, 160] width 125 height 42
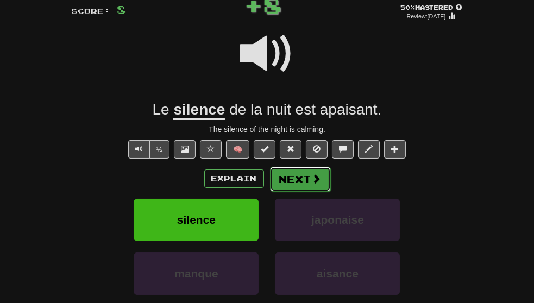
click at [309, 190] on button "Next" at bounding box center [300, 179] width 61 height 25
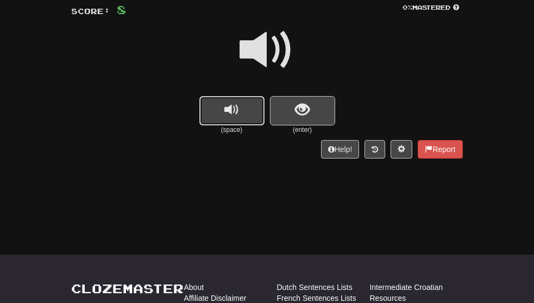
click at [239, 114] on span "replay audio" at bounding box center [231, 110] width 15 height 15
click at [242, 111] on button "replay audio" at bounding box center [231, 110] width 65 height 29
click at [247, 112] on button "replay audio" at bounding box center [231, 110] width 65 height 29
click at [246, 115] on button "replay audio" at bounding box center [231, 110] width 65 height 29
click at [248, 102] on button "replay audio" at bounding box center [231, 110] width 65 height 29
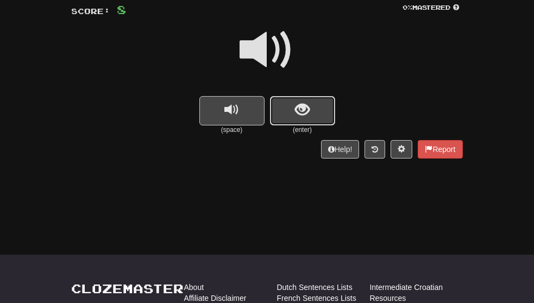
click at [311, 98] on button "show sentence" at bounding box center [302, 110] width 65 height 29
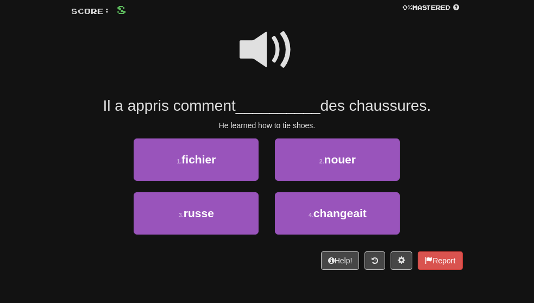
click at [278, 56] on span at bounding box center [267, 50] width 54 height 54
click at [264, 53] on span at bounding box center [267, 50] width 54 height 54
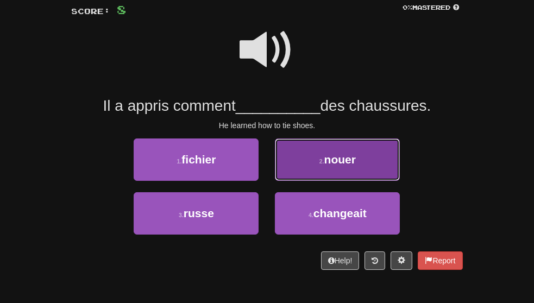
click at [400, 158] on button "2 . nouer" at bounding box center [337, 160] width 125 height 42
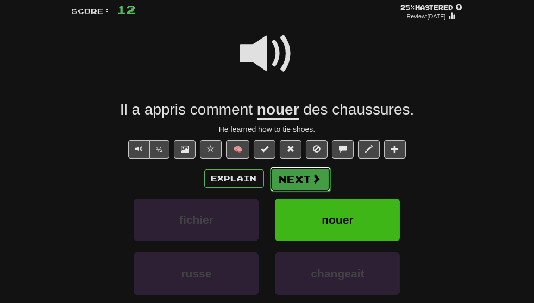
click at [298, 192] on button "Next" at bounding box center [300, 179] width 61 height 25
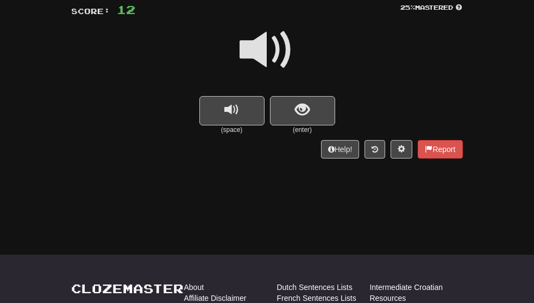
click at [280, 56] on span at bounding box center [267, 50] width 54 height 54
click at [277, 49] on span at bounding box center [267, 50] width 54 height 54
click at [275, 48] on span at bounding box center [267, 50] width 54 height 54
click at [272, 57] on span at bounding box center [267, 50] width 54 height 54
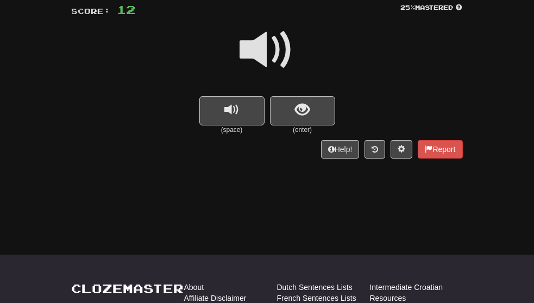
click at [281, 48] on span at bounding box center [267, 50] width 54 height 54
click at [276, 54] on span at bounding box center [267, 50] width 54 height 54
click at [319, 109] on button "show sentence" at bounding box center [302, 110] width 65 height 29
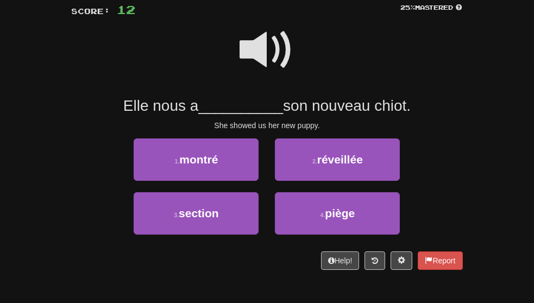
click at [281, 54] on span at bounding box center [267, 50] width 54 height 54
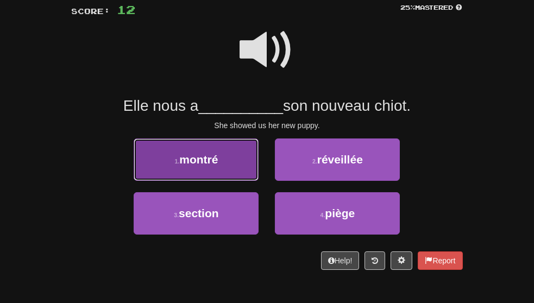
click at [229, 177] on button "1 . montré" at bounding box center [196, 160] width 125 height 42
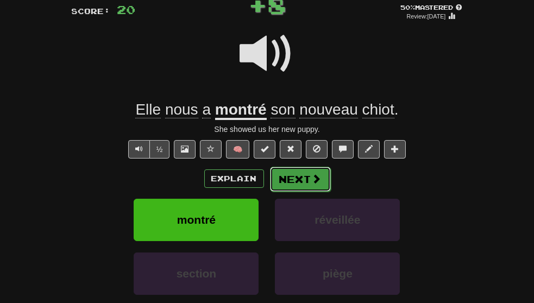
click at [315, 184] on span at bounding box center [317, 179] width 10 height 10
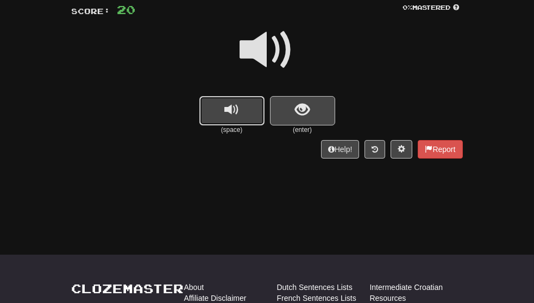
click at [246, 108] on button "replay audio" at bounding box center [231, 110] width 65 height 29
click at [238, 109] on span "replay audio" at bounding box center [231, 110] width 15 height 15
click at [229, 110] on span "replay audio" at bounding box center [231, 110] width 15 height 15
click at [239, 108] on span "replay audio" at bounding box center [231, 110] width 15 height 15
click at [311, 117] on button "show sentence" at bounding box center [302, 110] width 65 height 29
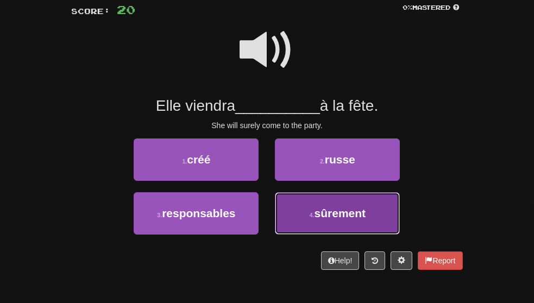
click at [391, 222] on button "4 . sûrement" at bounding box center [337, 213] width 125 height 42
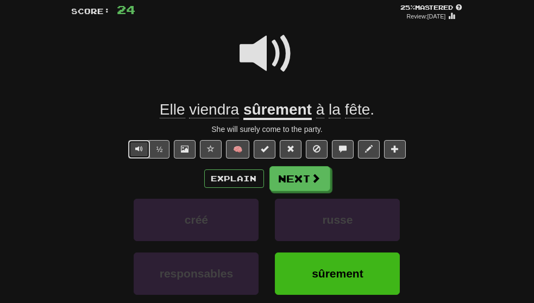
click at [139, 153] on span "Text-to-speech controls" at bounding box center [139, 149] width 8 height 8
click at [312, 184] on span at bounding box center [317, 179] width 10 height 10
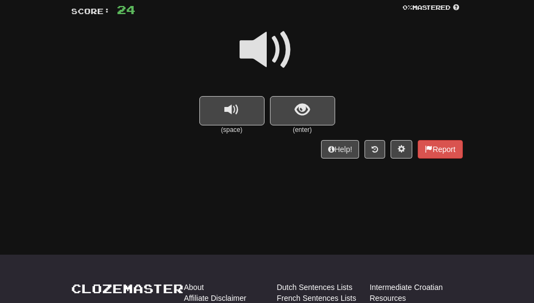
click at [278, 50] on span at bounding box center [267, 50] width 54 height 54
click at [316, 112] on button "show sentence" at bounding box center [302, 110] width 65 height 29
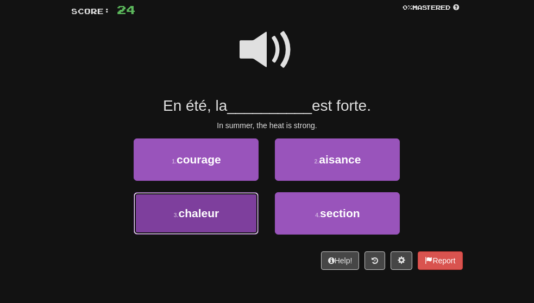
click at [217, 234] on button "3 . chaleur" at bounding box center [196, 213] width 125 height 42
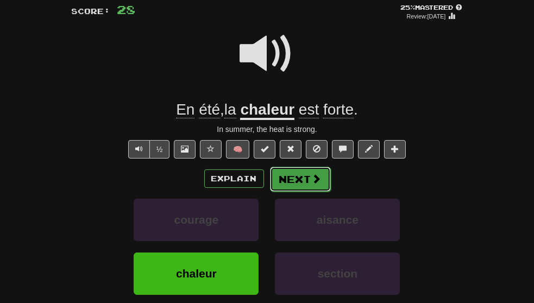
click at [308, 192] on button "Next" at bounding box center [300, 179] width 61 height 25
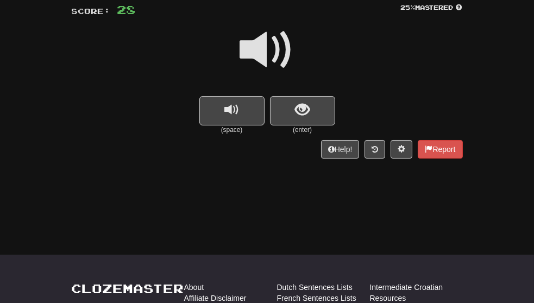
click at [273, 60] on span at bounding box center [267, 50] width 54 height 54
click at [319, 116] on button "show sentence" at bounding box center [302, 110] width 65 height 29
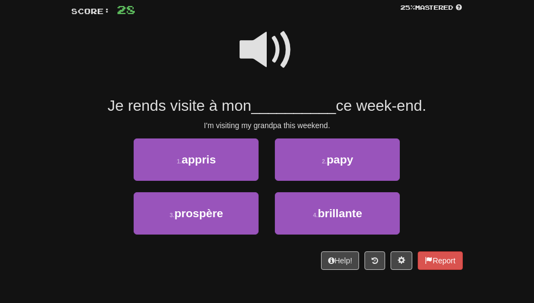
click at [281, 49] on span at bounding box center [267, 50] width 54 height 54
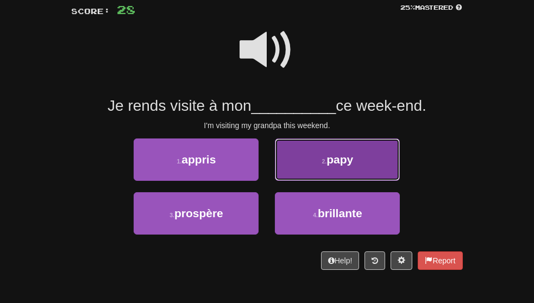
click at [353, 166] on span "papy" at bounding box center [340, 159] width 27 height 12
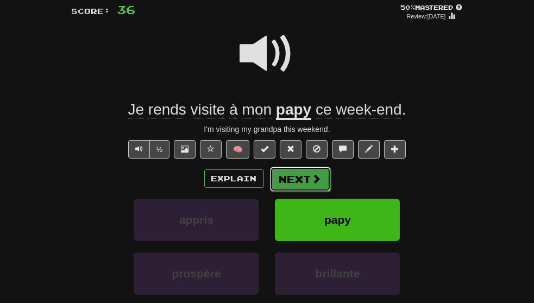
click at [305, 191] on button "Next" at bounding box center [300, 179] width 61 height 25
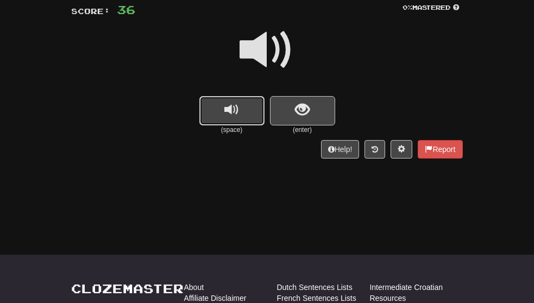
click at [216, 112] on button "replay audio" at bounding box center [231, 110] width 65 height 29
click at [244, 116] on button "replay audio" at bounding box center [231, 110] width 65 height 29
click at [240, 112] on button "replay audio" at bounding box center [231, 110] width 65 height 29
click at [314, 112] on button "show sentence" at bounding box center [302, 110] width 65 height 29
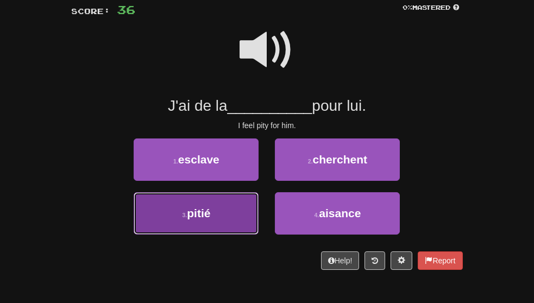
click at [215, 235] on button "3 . pitié" at bounding box center [196, 213] width 125 height 42
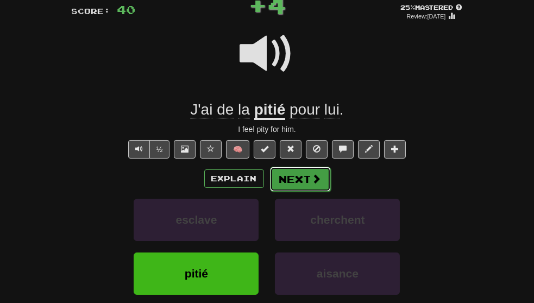
click at [323, 192] on button "Next" at bounding box center [300, 179] width 61 height 25
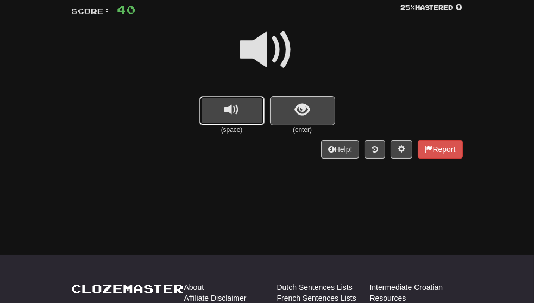
click at [240, 109] on button "replay audio" at bounding box center [231, 110] width 65 height 29
click at [240, 116] on button "replay audio" at bounding box center [231, 110] width 65 height 29
click at [231, 121] on button "replay audio" at bounding box center [231, 110] width 65 height 29
click at [315, 116] on button "show sentence" at bounding box center [302, 110] width 65 height 29
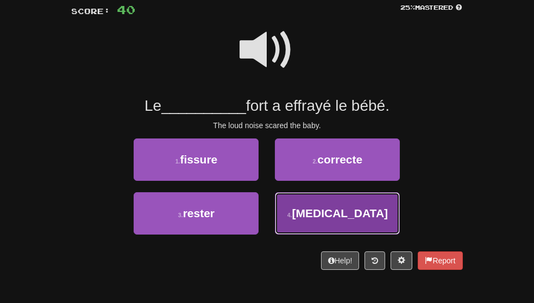
click at [333, 224] on button "4 . bruit" at bounding box center [337, 213] width 125 height 42
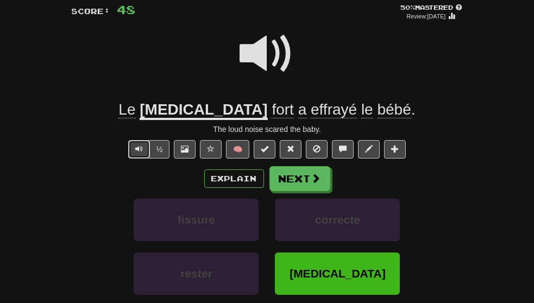
click at [139, 153] on span "Text-to-speech controls" at bounding box center [139, 149] width 8 height 8
click at [296, 192] on button "Next" at bounding box center [300, 179] width 61 height 25
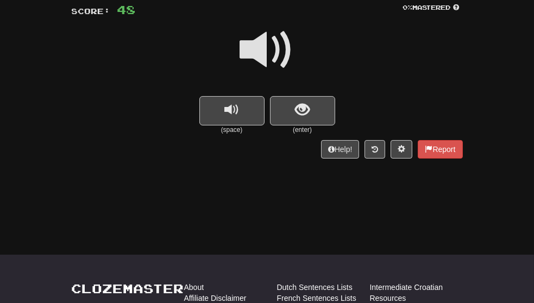
click at [265, 52] on span at bounding box center [267, 50] width 54 height 54
click at [269, 53] on span at bounding box center [267, 50] width 54 height 54
click at [271, 58] on span at bounding box center [267, 50] width 54 height 54
click at [272, 48] on span at bounding box center [267, 50] width 54 height 54
click at [280, 38] on span at bounding box center [267, 50] width 54 height 54
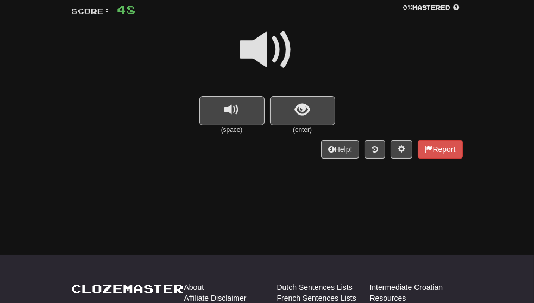
click at [280, 46] on span at bounding box center [267, 50] width 54 height 54
click at [326, 96] on div at bounding box center [267, 57] width 391 height 78
click at [317, 117] on button "show sentence" at bounding box center [302, 110] width 65 height 29
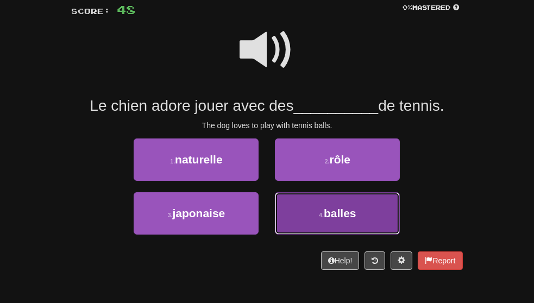
click at [356, 220] on span "balles" at bounding box center [340, 213] width 33 height 12
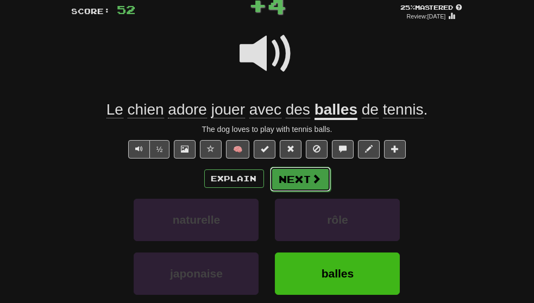
click at [298, 186] on button "Next" at bounding box center [300, 179] width 61 height 25
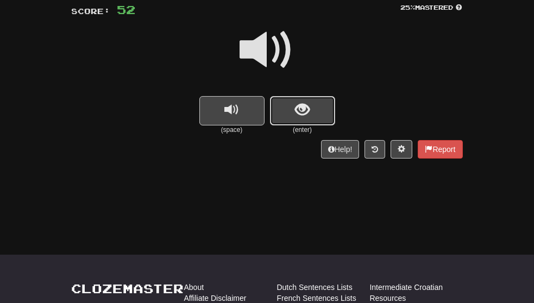
click at [315, 113] on button "show sentence" at bounding box center [302, 110] width 65 height 29
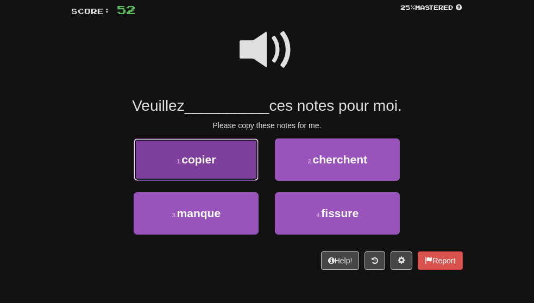
click at [220, 175] on button "1 . copier" at bounding box center [196, 160] width 125 height 42
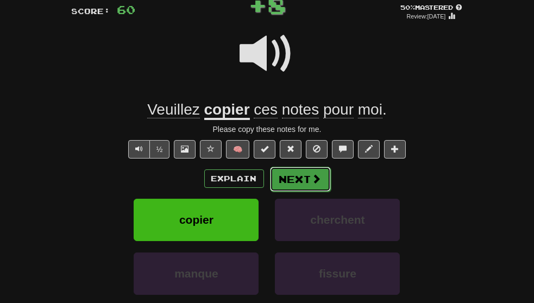
click at [291, 192] on button "Next" at bounding box center [300, 179] width 61 height 25
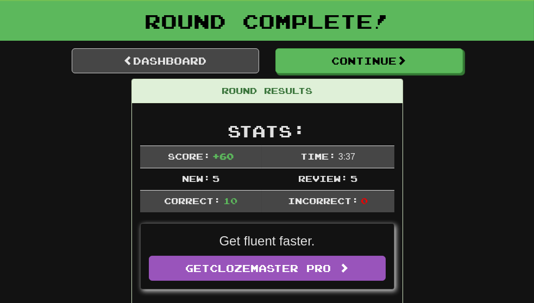
scroll to position [0, 0]
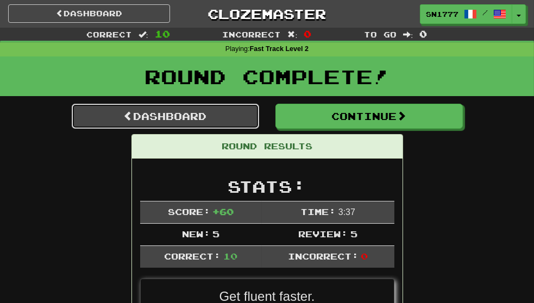
click at [135, 110] on link "Dashboard" at bounding box center [165, 116] width 187 height 25
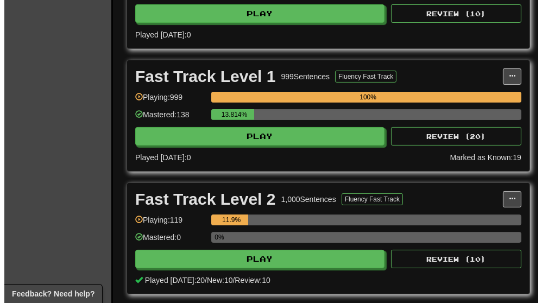
scroll to position [357, 0]
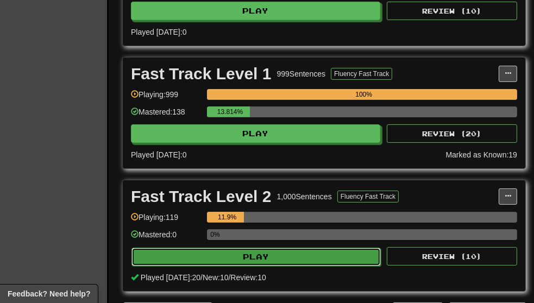
click at [265, 250] on button "Play" at bounding box center [255, 257] width 249 height 18
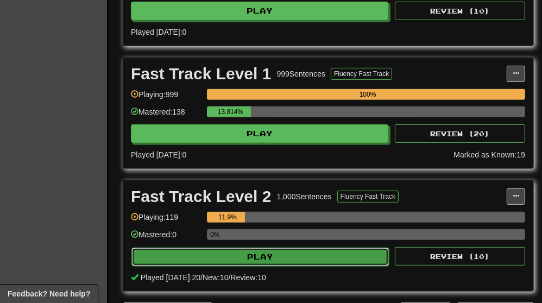
select select "**"
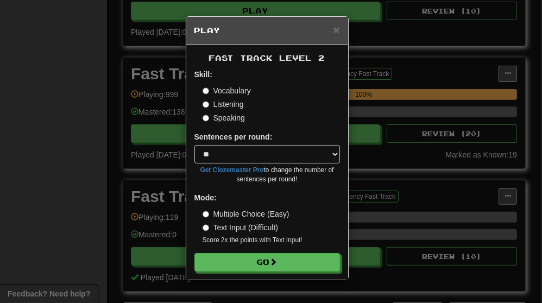
click at [234, 104] on label "Listening" at bounding box center [223, 104] width 41 height 11
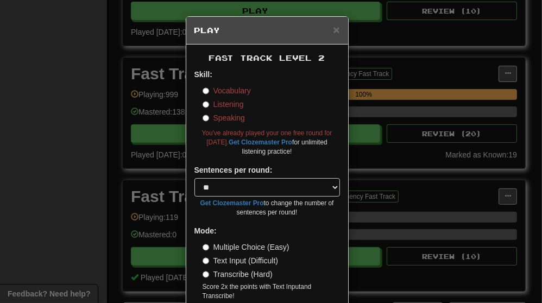
click at [232, 90] on label "Vocabulary" at bounding box center [227, 90] width 48 height 11
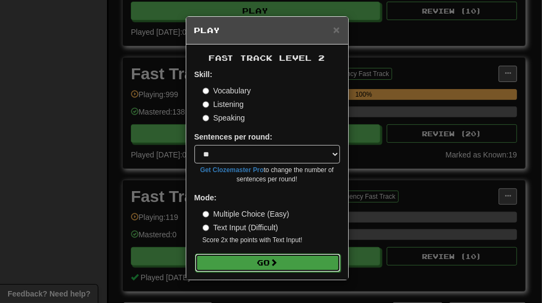
click at [266, 259] on button "Go" at bounding box center [268, 263] width 146 height 18
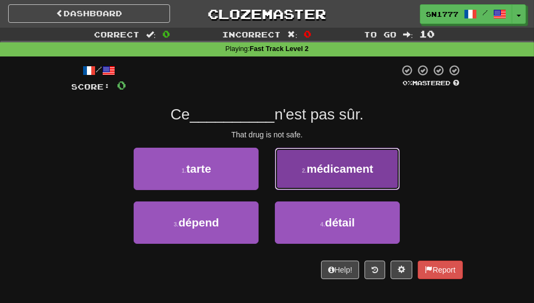
click at [374, 175] on span "médicament" at bounding box center [340, 168] width 67 height 12
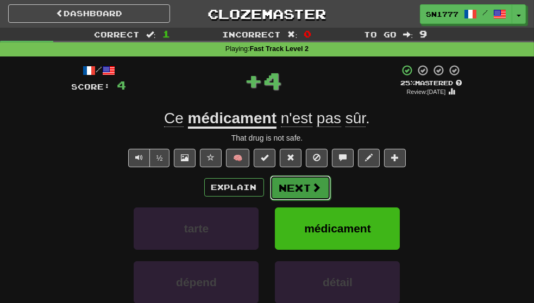
click at [306, 199] on button "Next" at bounding box center [300, 187] width 61 height 25
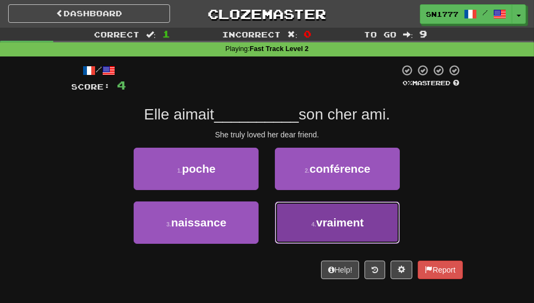
click at [349, 229] on span "vraiment" at bounding box center [340, 222] width 48 height 12
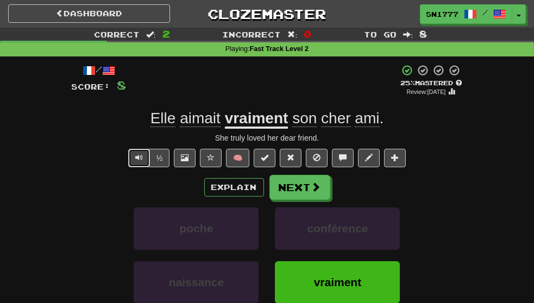
click at [140, 161] on span "Text-to-speech controls" at bounding box center [139, 158] width 8 height 8
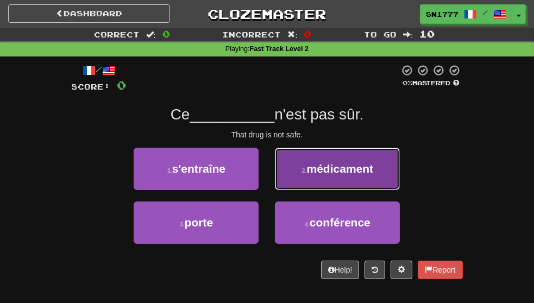
click at [339, 173] on button "2 . médicament" at bounding box center [337, 169] width 125 height 42
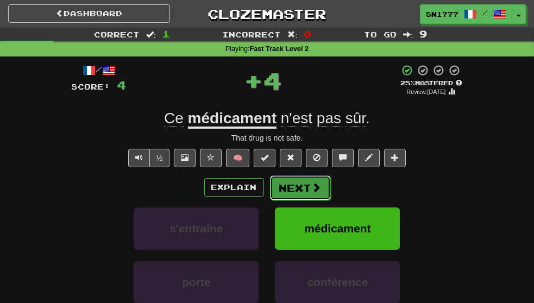
click at [296, 200] on button "Next" at bounding box center [300, 187] width 61 height 25
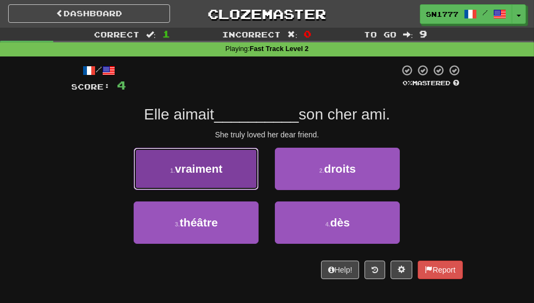
click at [175, 175] on span "vraiment" at bounding box center [199, 168] width 48 height 12
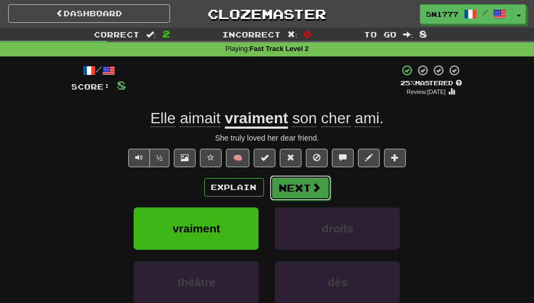
click at [300, 195] on button "Next" at bounding box center [300, 187] width 61 height 25
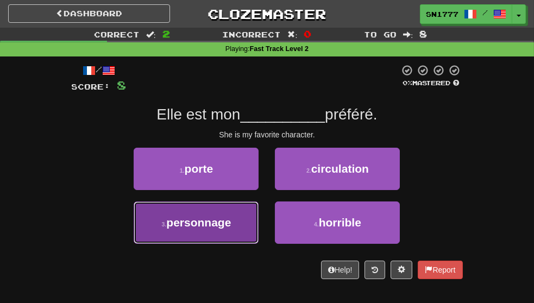
click at [166, 229] on span "personnage" at bounding box center [198, 222] width 65 height 12
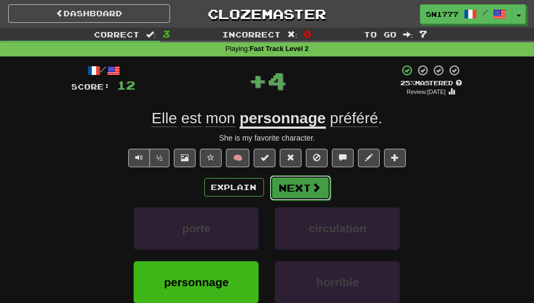
click at [292, 200] on button "Next" at bounding box center [300, 187] width 61 height 25
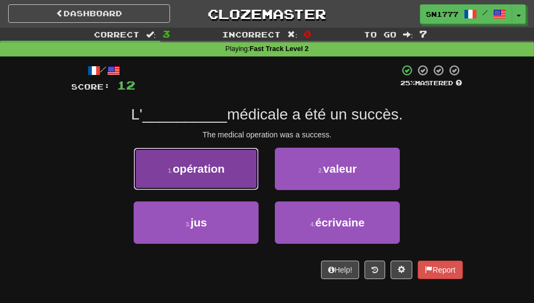
click at [222, 182] on button "1 . opération" at bounding box center [196, 169] width 125 height 42
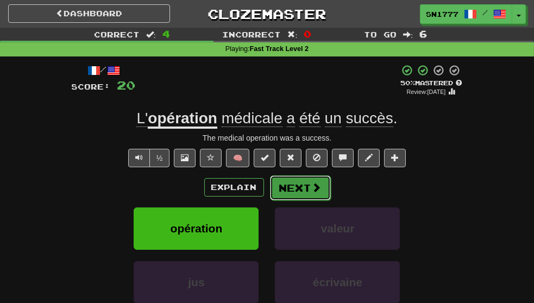
click at [287, 200] on button "Next" at bounding box center [300, 187] width 61 height 25
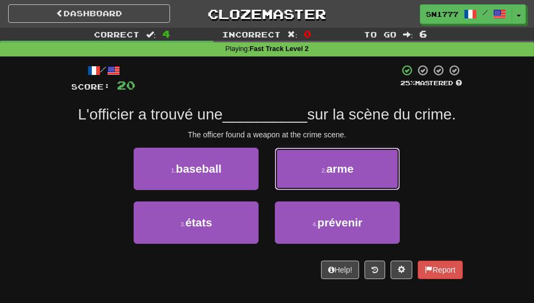
click at [287, 190] on button "2 . arme" at bounding box center [337, 169] width 125 height 42
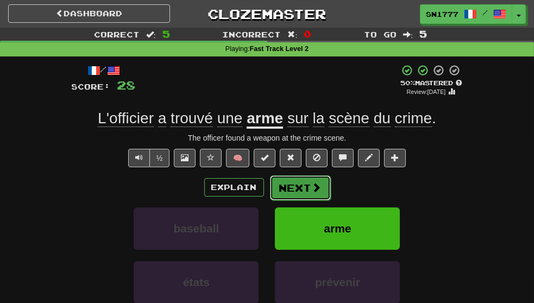
click at [291, 200] on button "Next" at bounding box center [300, 187] width 61 height 25
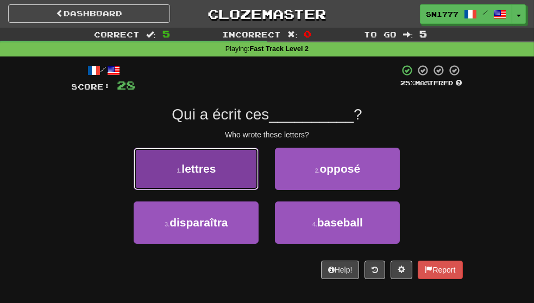
click at [220, 190] on button "1 . lettres" at bounding box center [196, 169] width 125 height 42
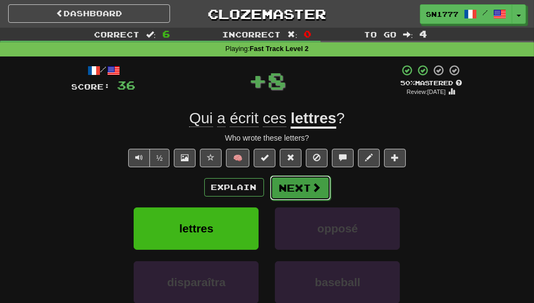
click at [289, 200] on button "Next" at bounding box center [300, 187] width 61 height 25
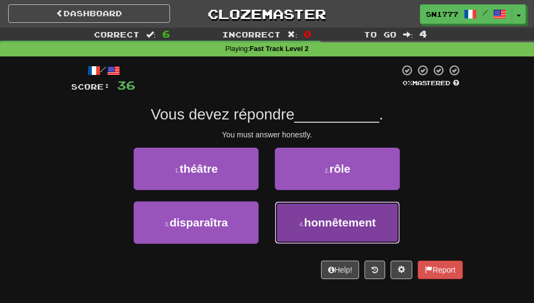
click at [300, 240] on button "4 . honnêtement" at bounding box center [337, 223] width 125 height 42
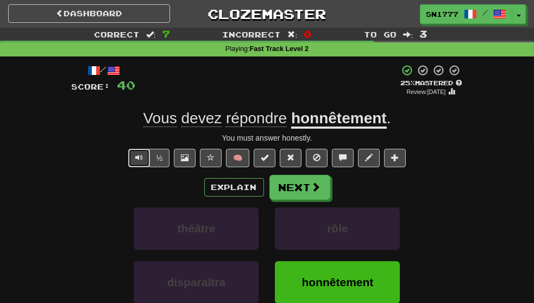
click at [141, 161] on span "Text-to-speech controls" at bounding box center [139, 158] width 8 height 8
click at [294, 200] on button "Next" at bounding box center [300, 187] width 61 height 25
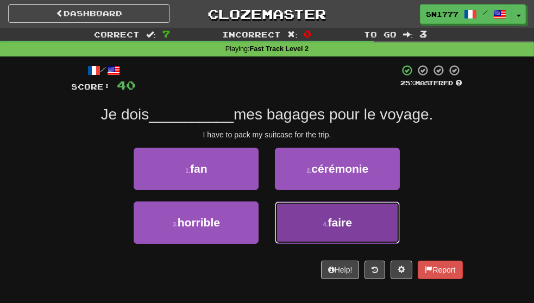
click at [303, 244] on button "4 . faire" at bounding box center [337, 223] width 125 height 42
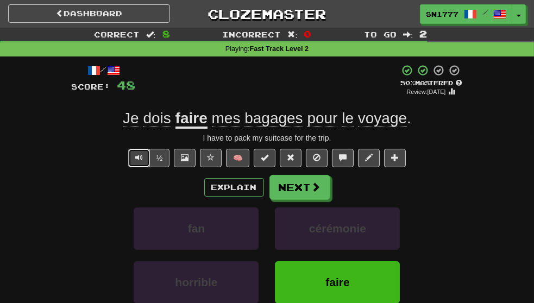
click at [131, 167] on button "Text-to-speech controls" at bounding box center [139, 158] width 22 height 18
click at [296, 200] on button "Next" at bounding box center [300, 187] width 61 height 25
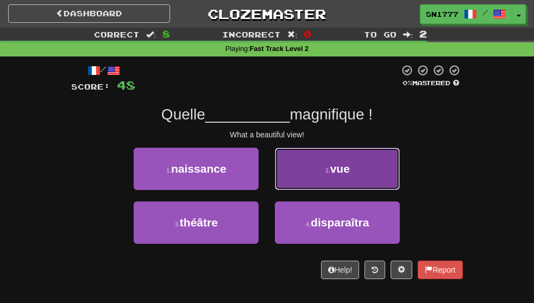
click at [331, 186] on button "2 . vue" at bounding box center [337, 169] width 125 height 42
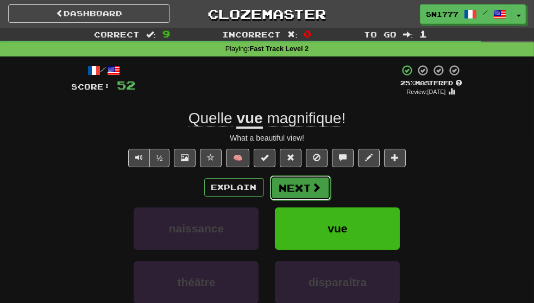
click at [308, 199] on button "Next" at bounding box center [300, 187] width 61 height 25
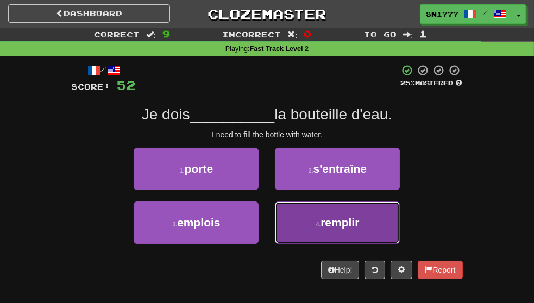
click at [312, 241] on button "4 . remplir" at bounding box center [337, 223] width 125 height 42
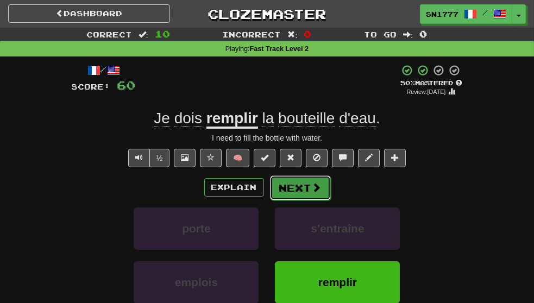
click at [300, 200] on button "Next" at bounding box center [300, 187] width 61 height 25
